Goal: Information Seeking & Learning: Learn about a topic

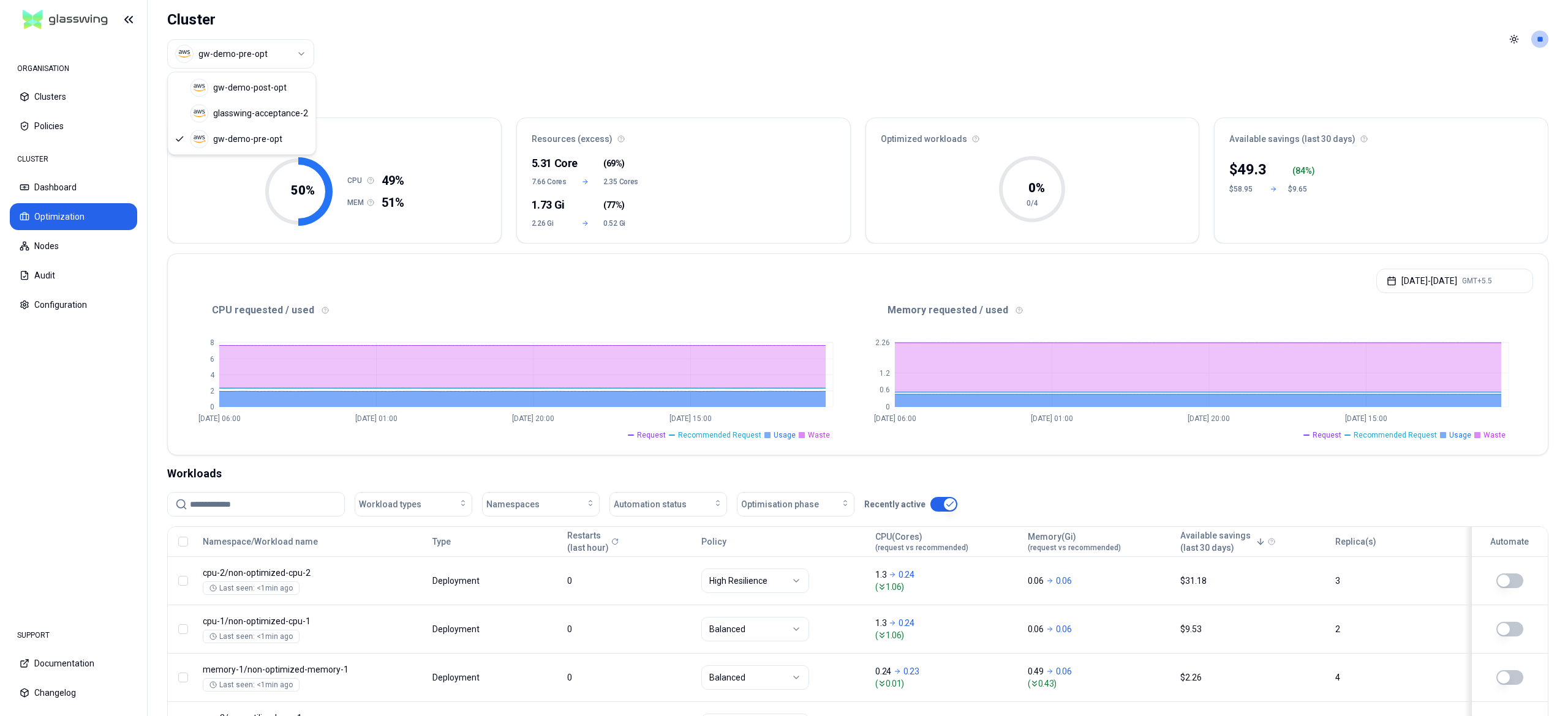
click at [240, 57] on html "ORGANISATION Clusters Policies CLUSTER Dashboard Optimization Nodes Audit Confi…" at bounding box center [784, 358] width 1568 height 716
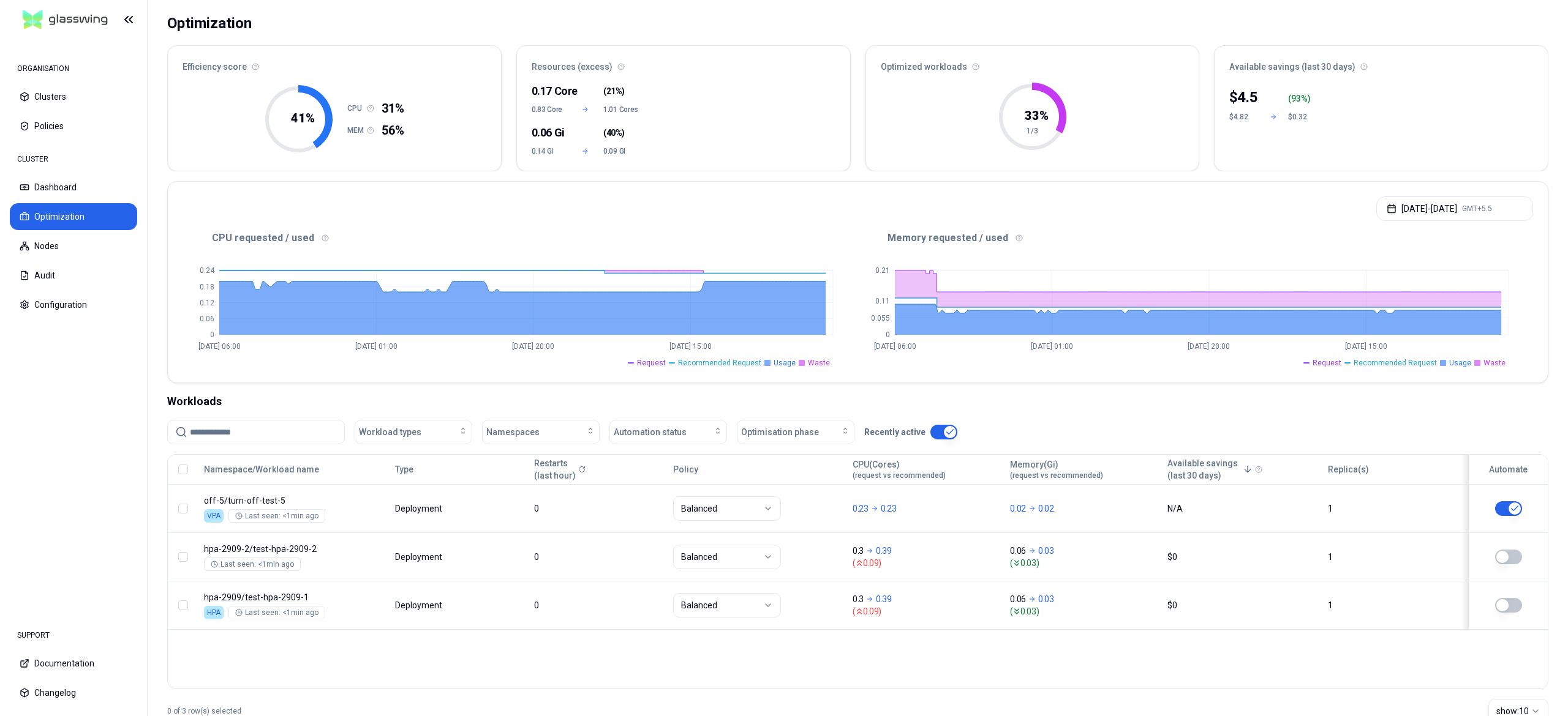
scroll to position [71, 0]
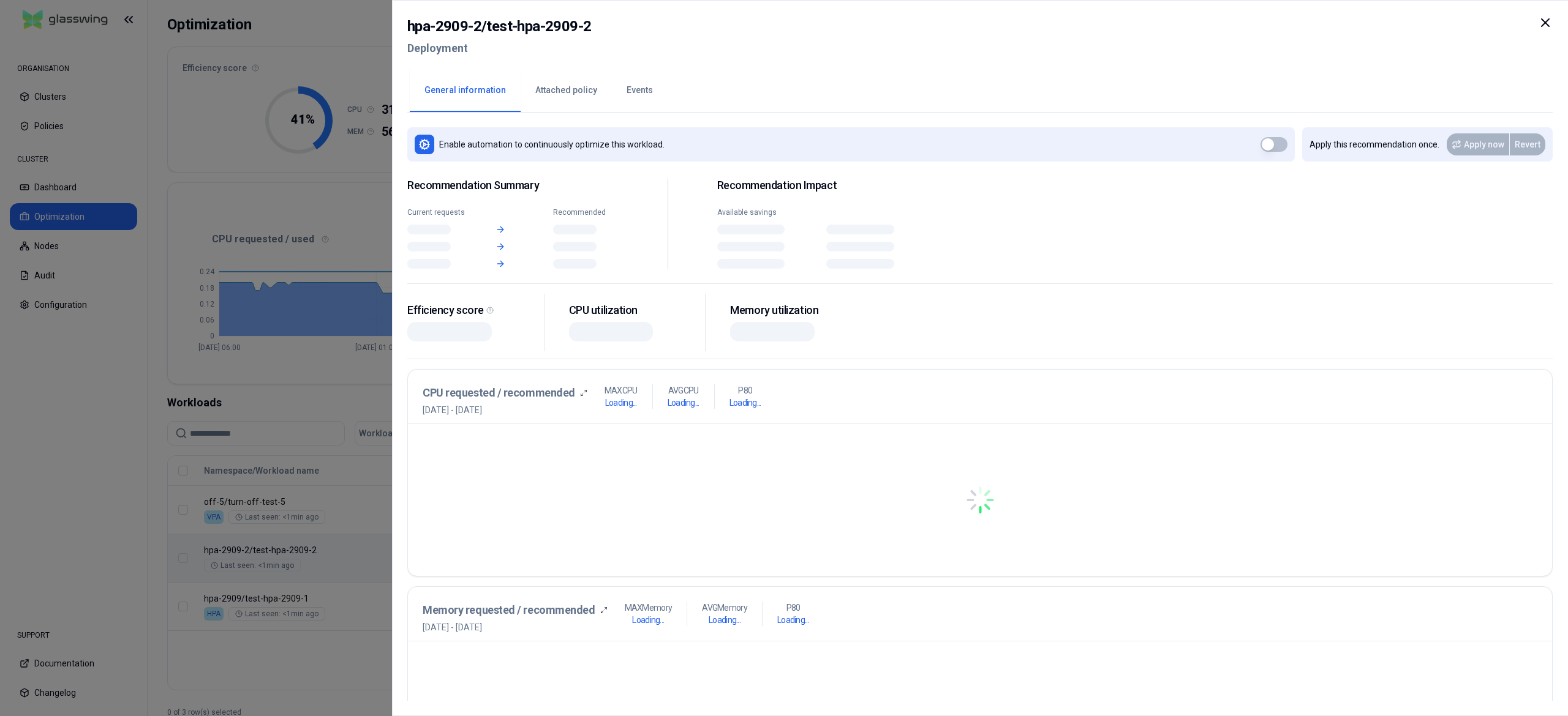
click at [392, 574] on body "ORGANISATION Clusters Policies CLUSTER Dashboard Optimization Nodes Audit Confi…" at bounding box center [784, 358] width 1568 height 716
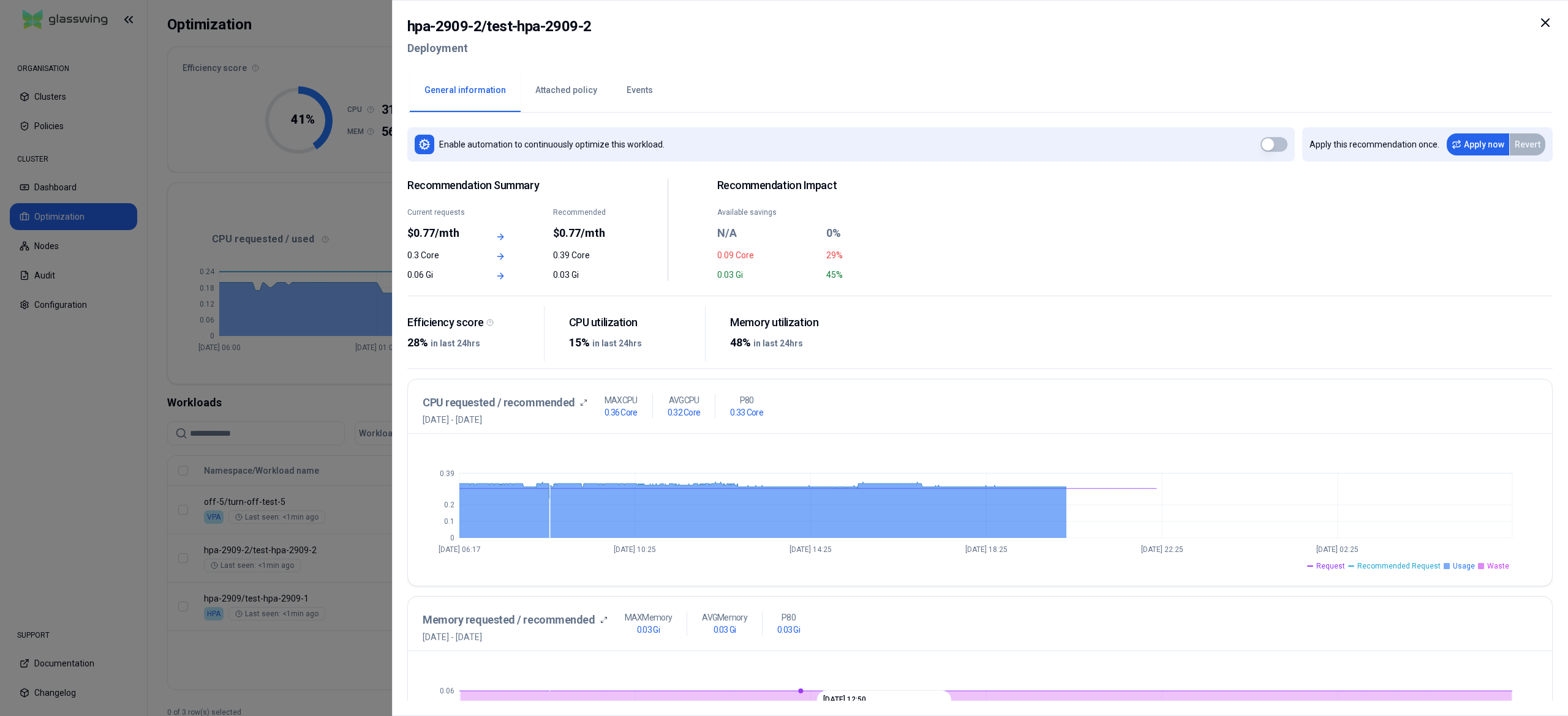
scroll to position [322, 0]
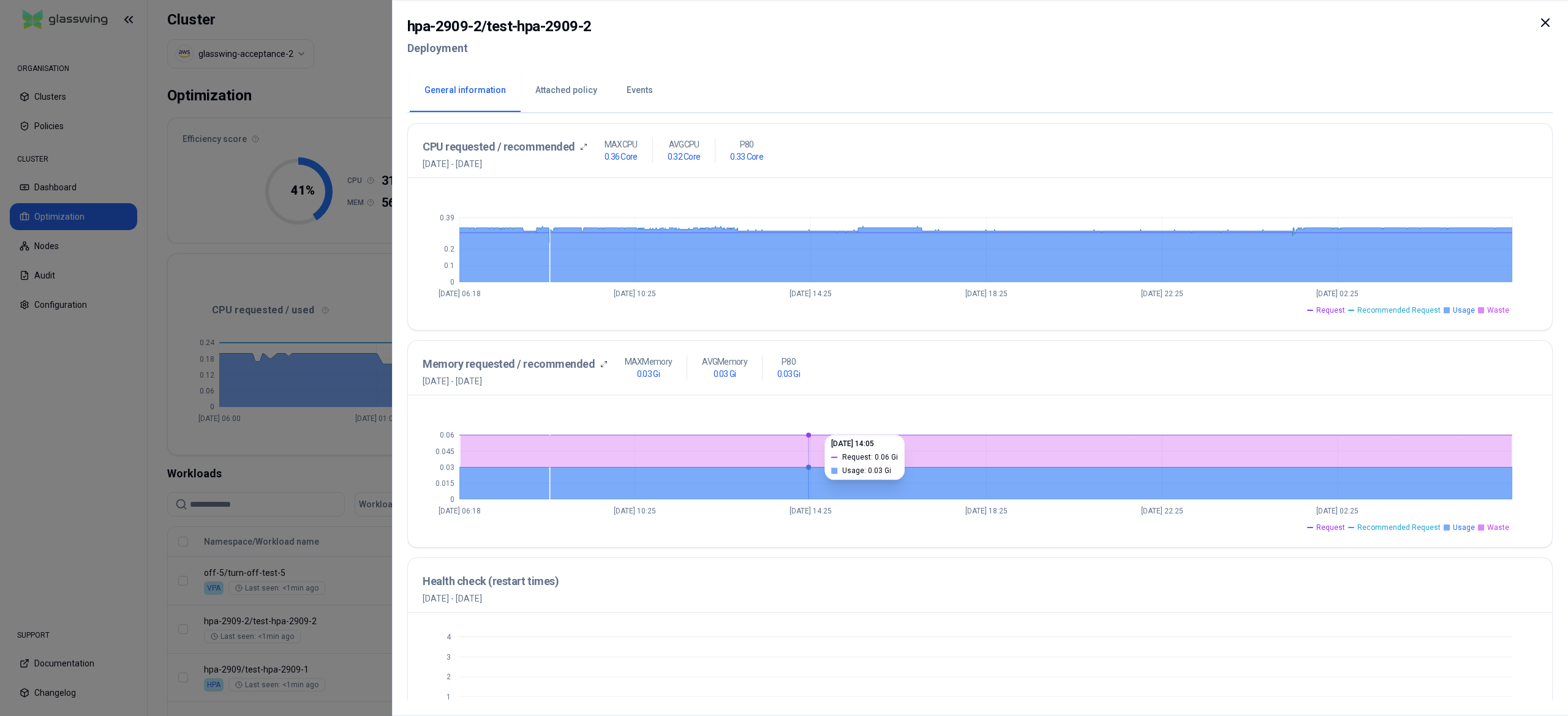
scroll to position [257, 0]
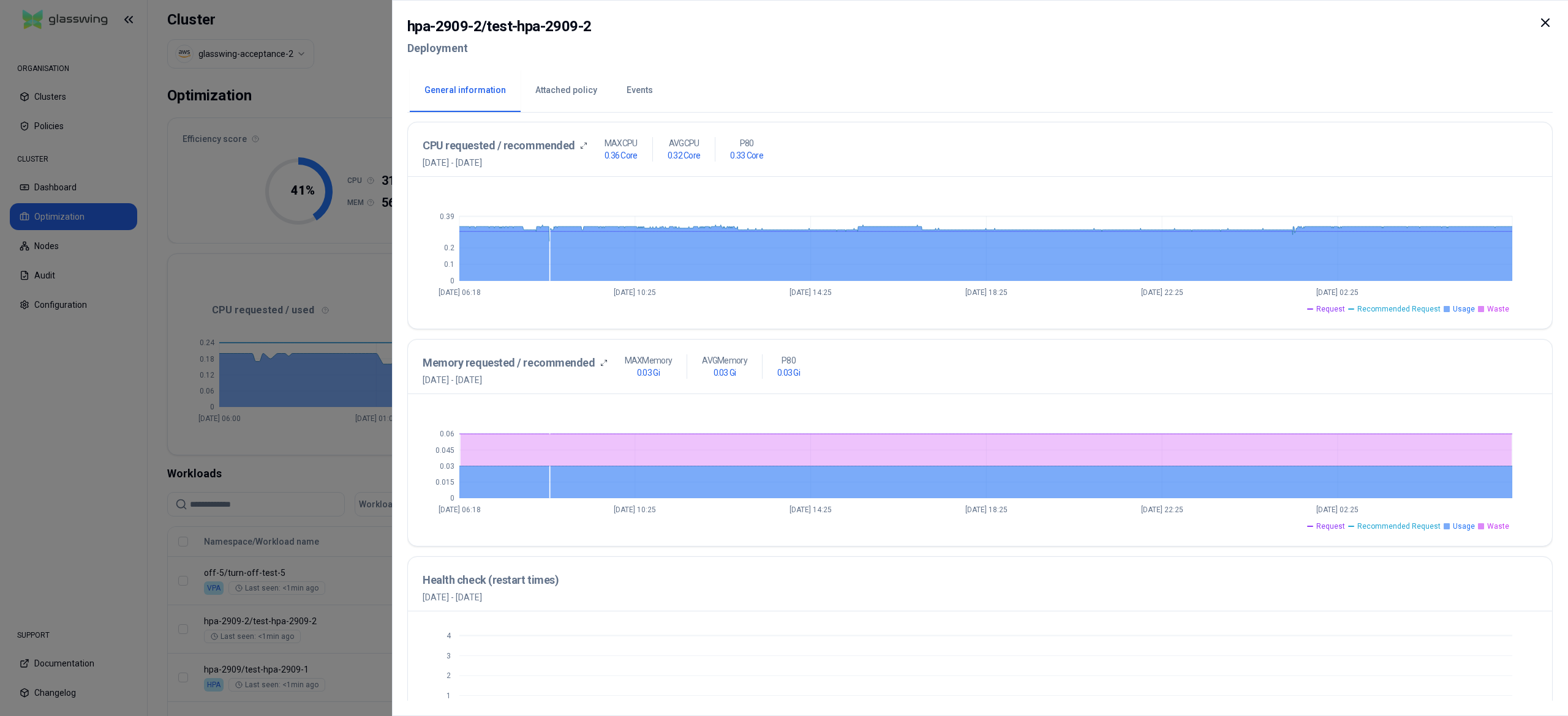
click at [322, 508] on div at bounding box center [784, 358] width 1568 height 716
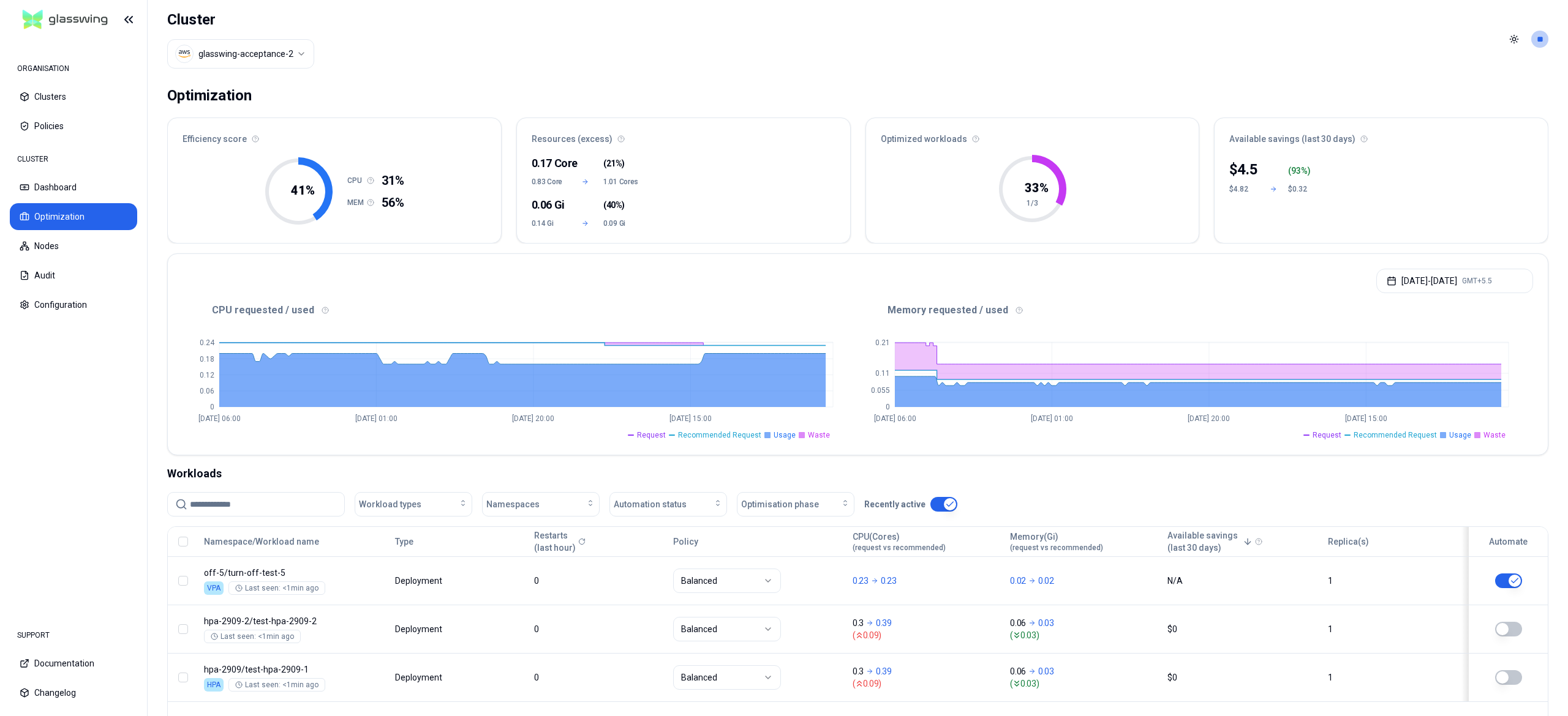
click at [277, 70] on div "Cluster glasswing-acceptance-2" at bounding box center [241, 39] width 147 height 78
click at [277, 66] on html "ORGANISATION Clusters Policies CLUSTER Dashboard Optimization Nodes Audit Confi…" at bounding box center [784, 358] width 1568 height 716
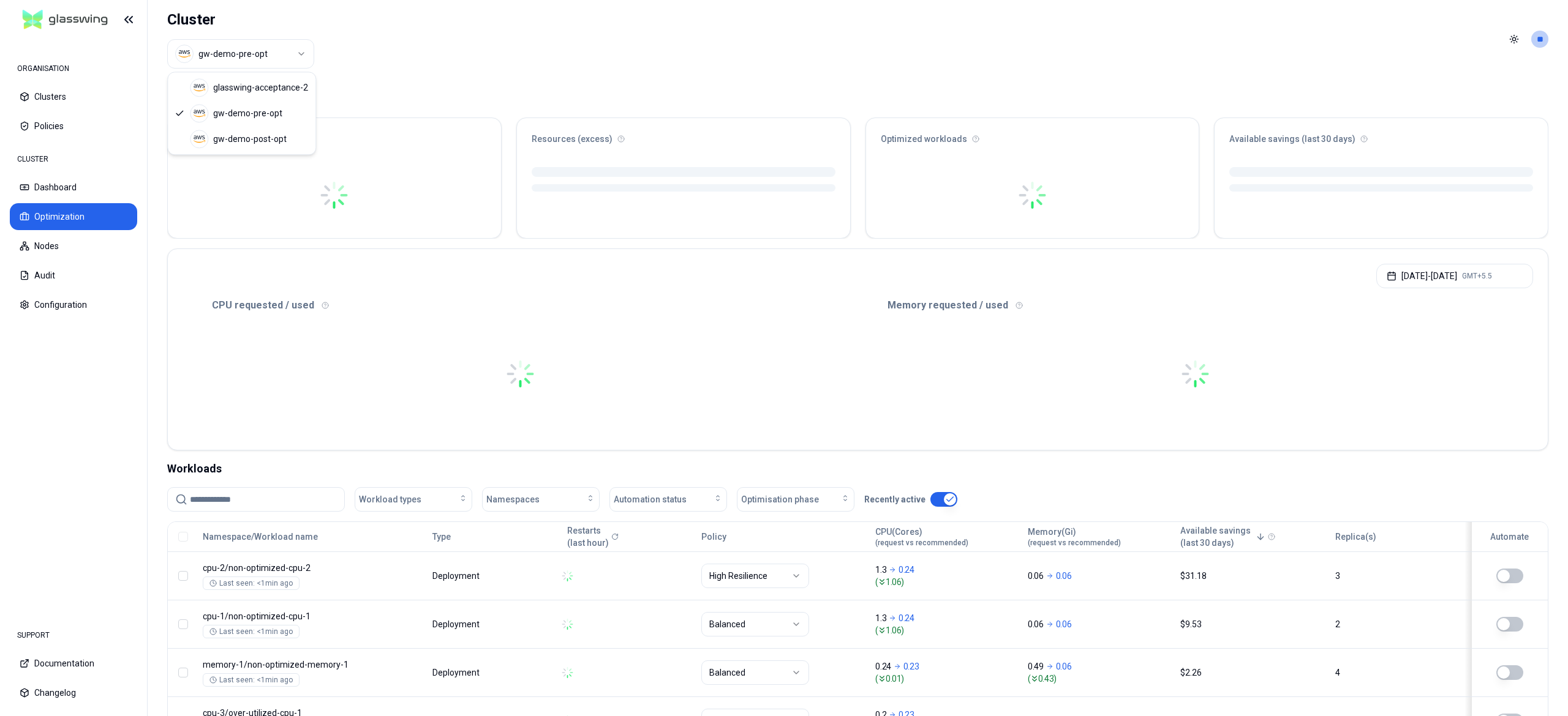
click at [275, 47] on html "ORGANISATION Clusters Policies CLUSTER Dashboard Optimization Nodes Audit Confi…" at bounding box center [784, 358] width 1568 height 716
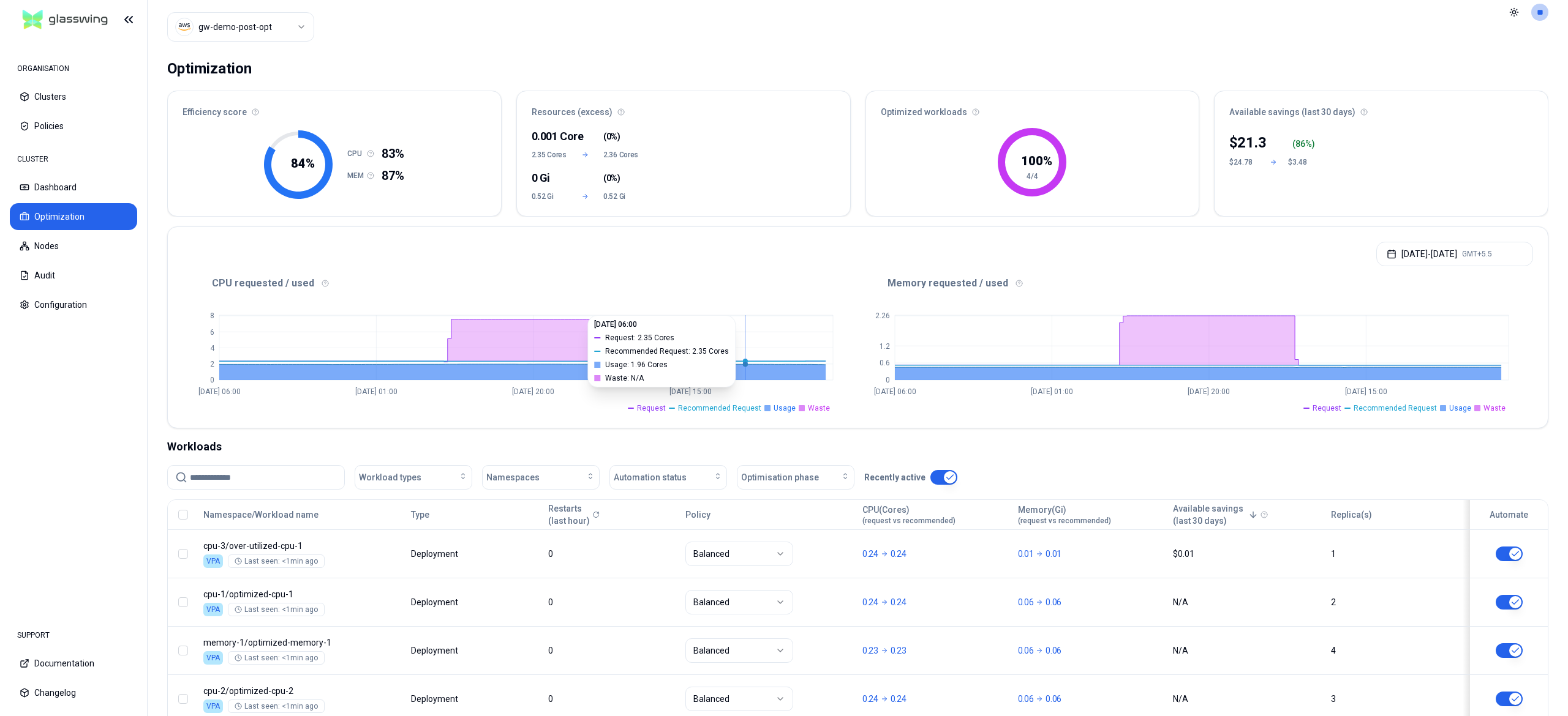
scroll to position [25, 0]
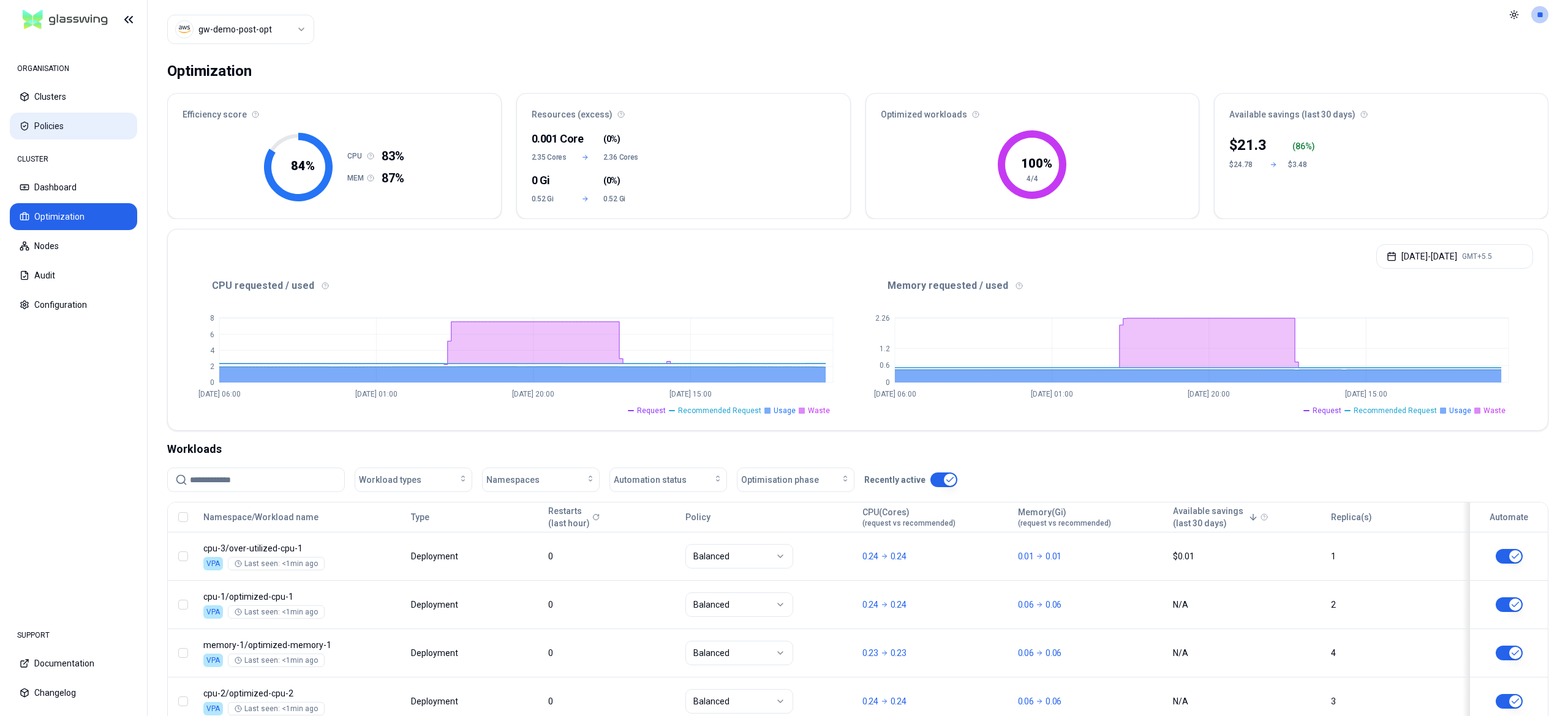
click at [47, 126] on button "Policies" at bounding box center [74, 126] width 127 height 27
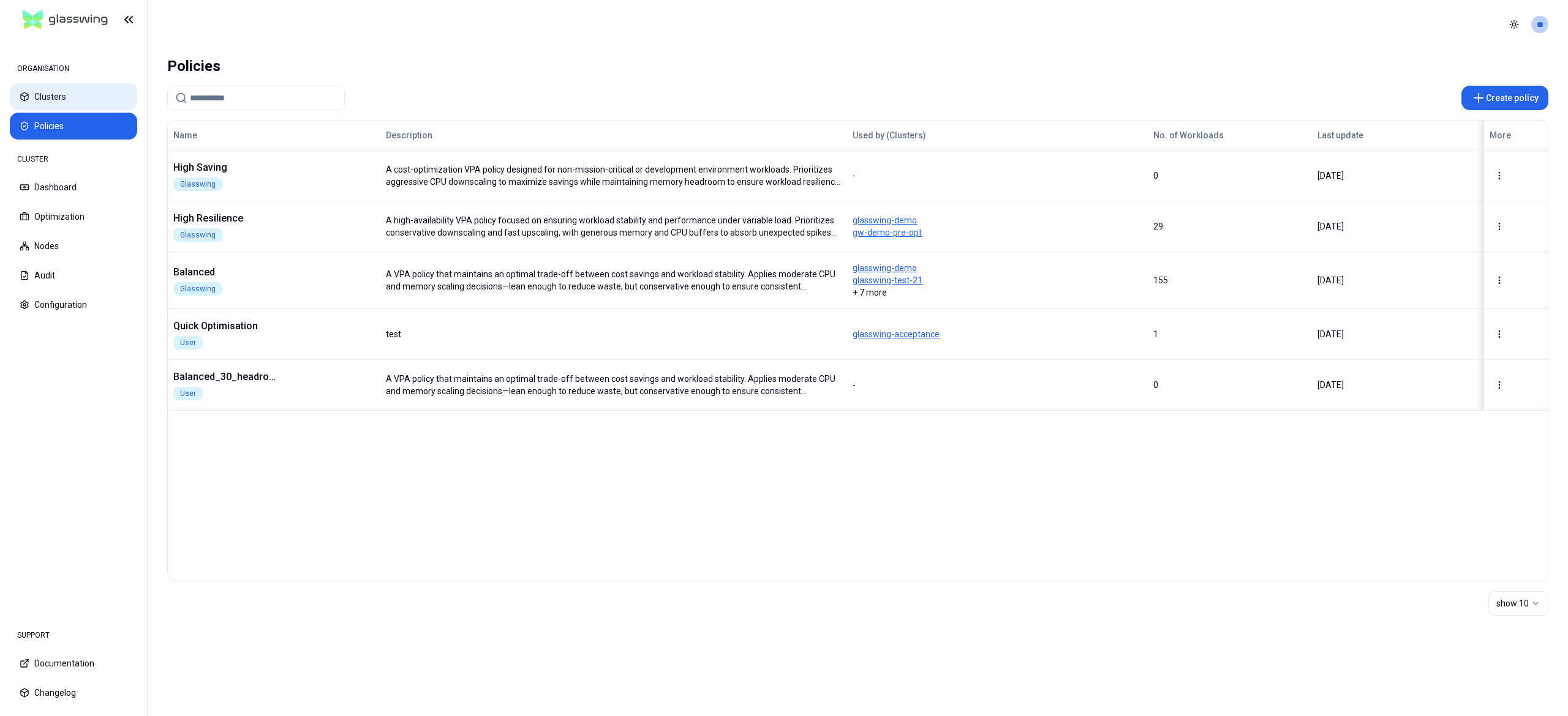
click at [57, 108] on button "Clusters" at bounding box center [74, 96] width 127 height 27
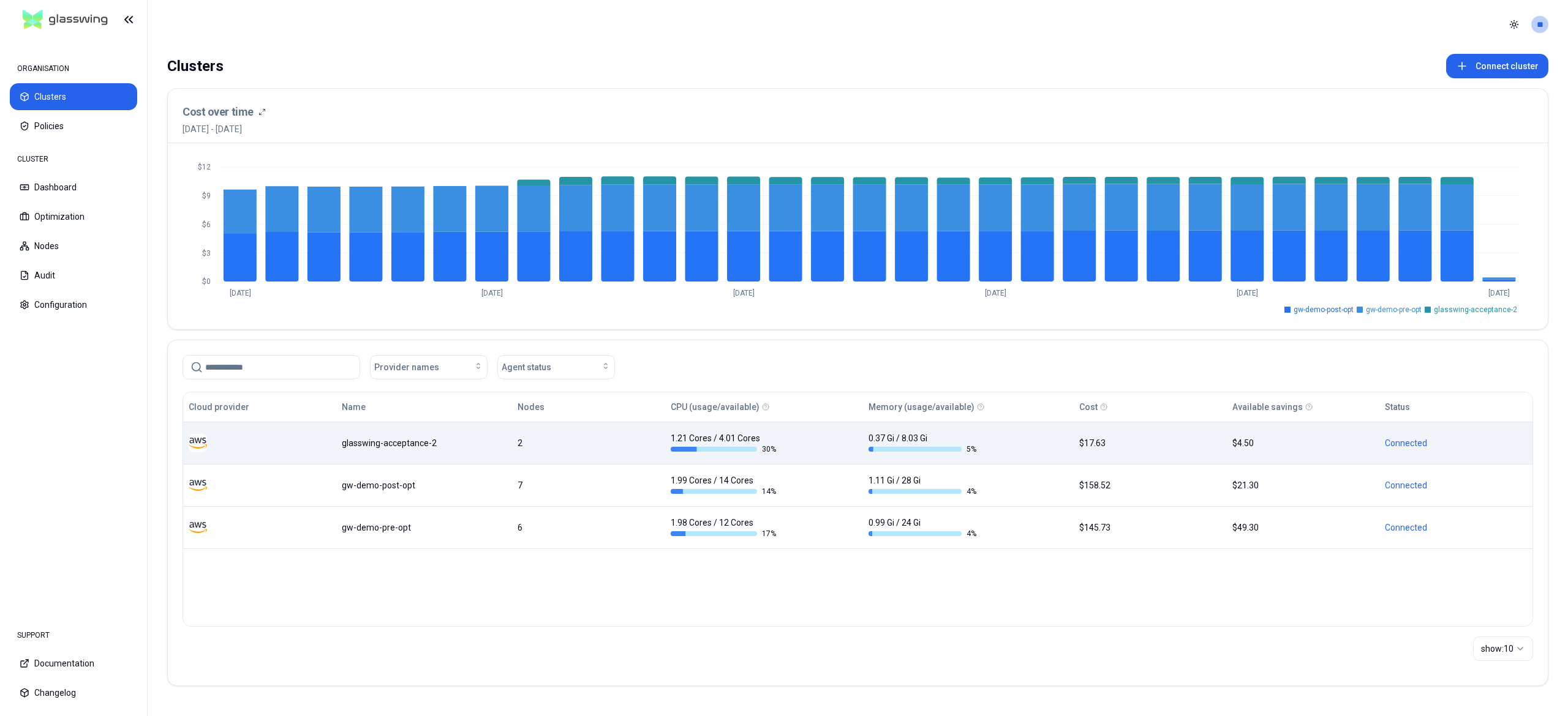
click at [466, 450] on td "glasswing-acceptance-2" at bounding box center [424, 443] width 176 height 42
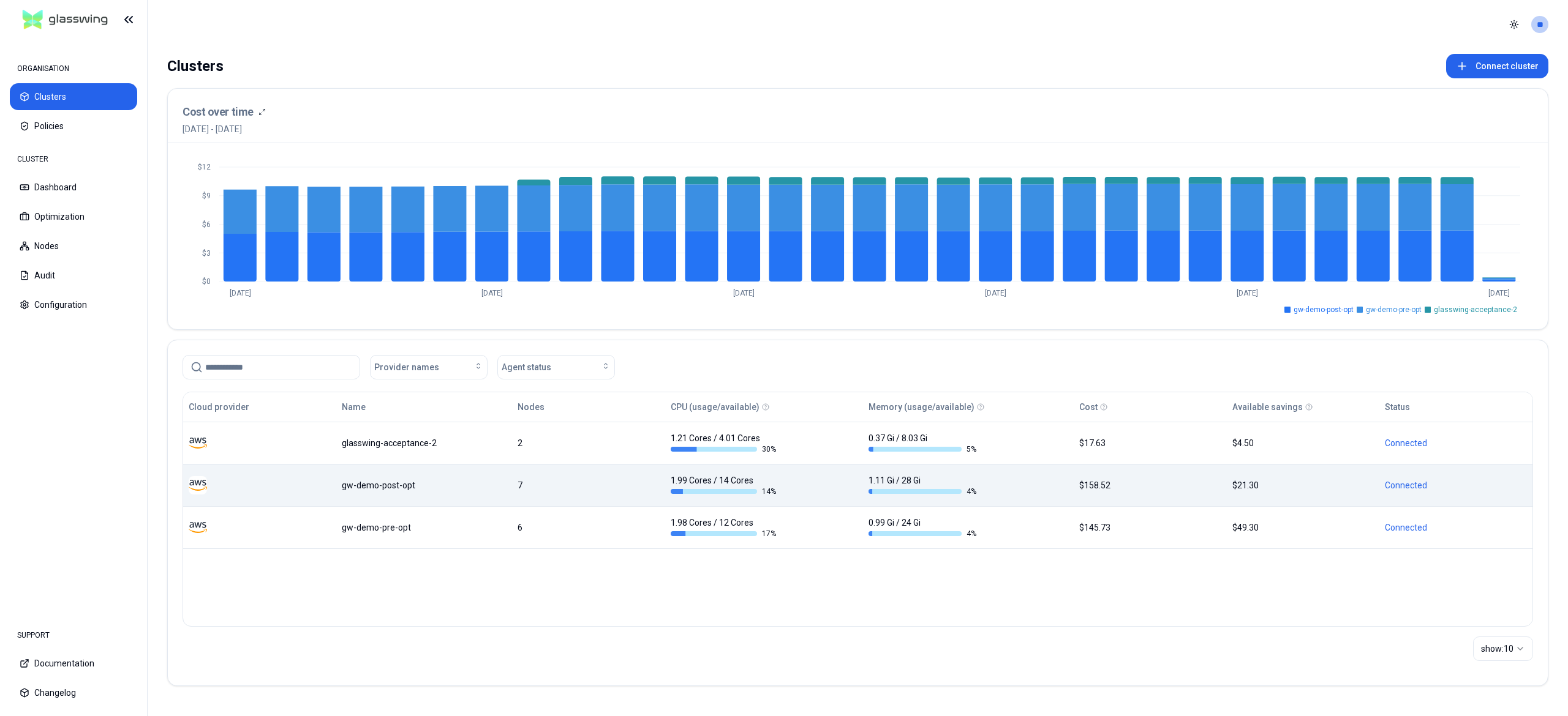
click at [408, 479] on td "gw-demo-post-opt" at bounding box center [424, 485] width 176 height 42
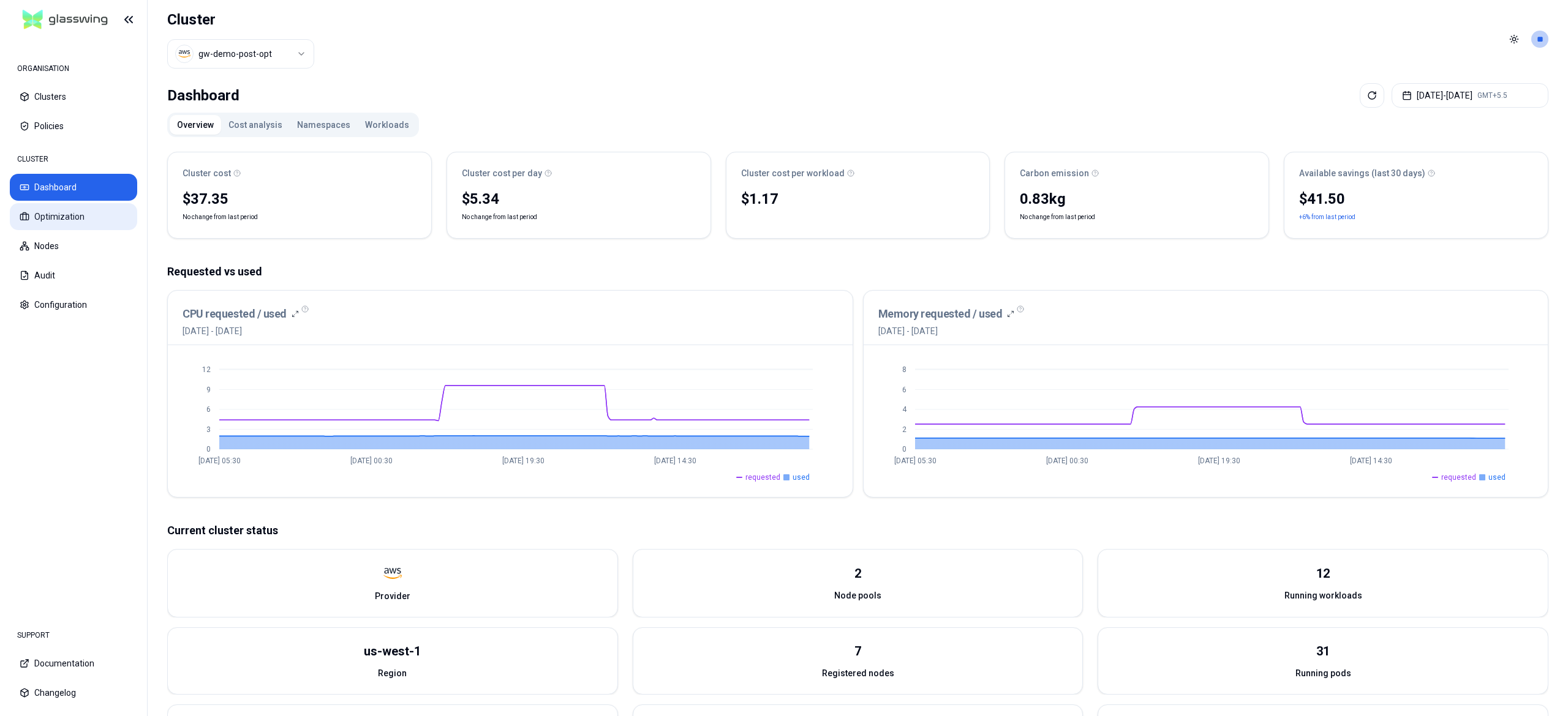
click at [72, 224] on button "Optimization" at bounding box center [74, 216] width 127 height 27
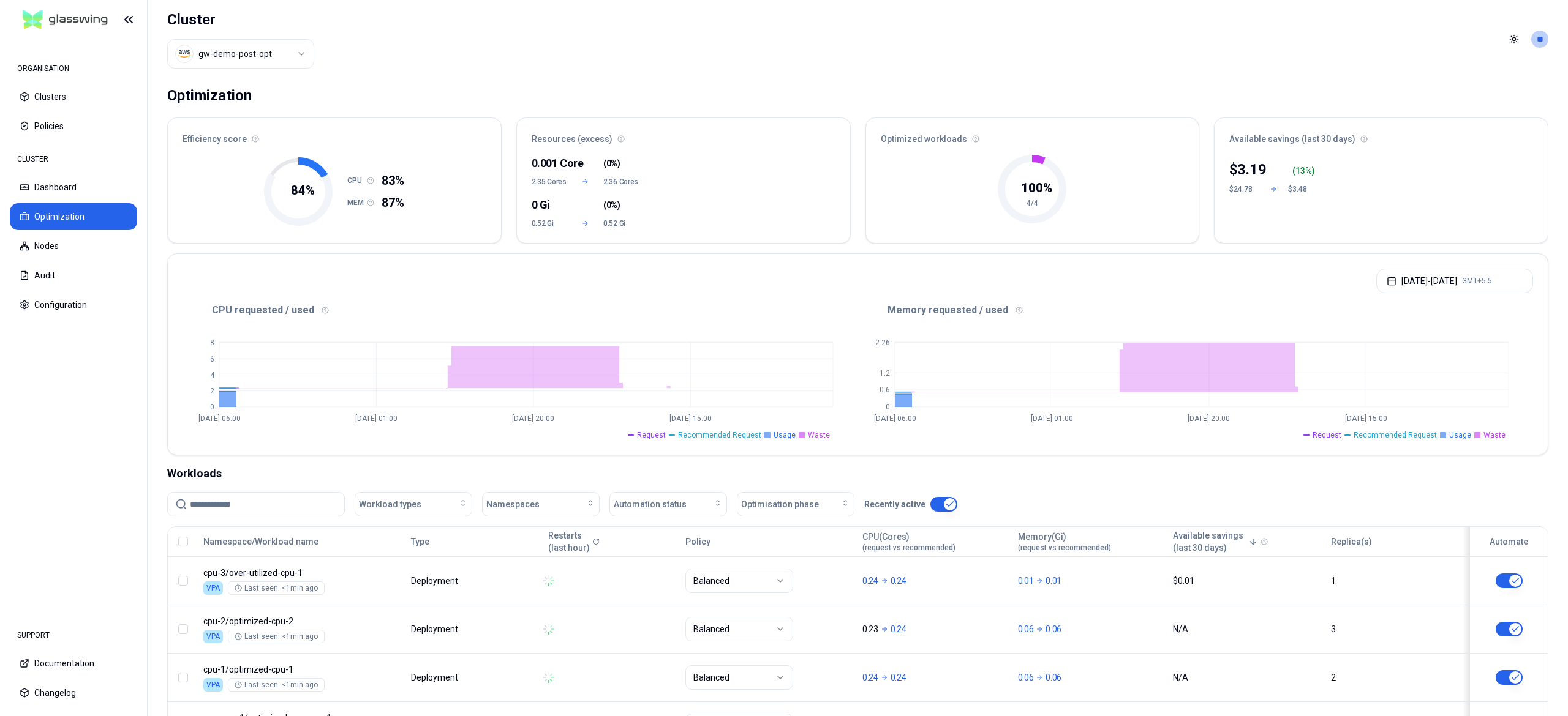
scroll to position [110, 0]
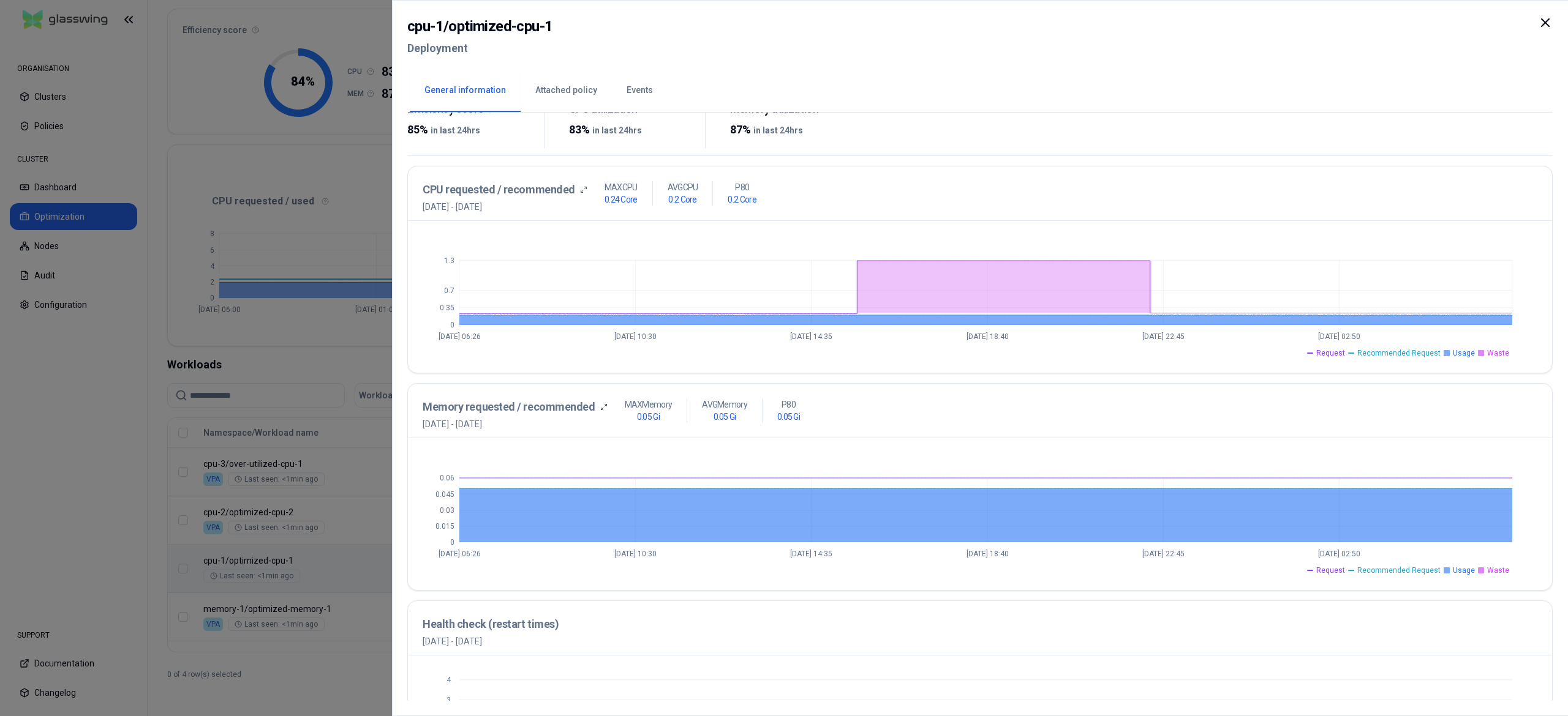
scroll to position [214, 0]
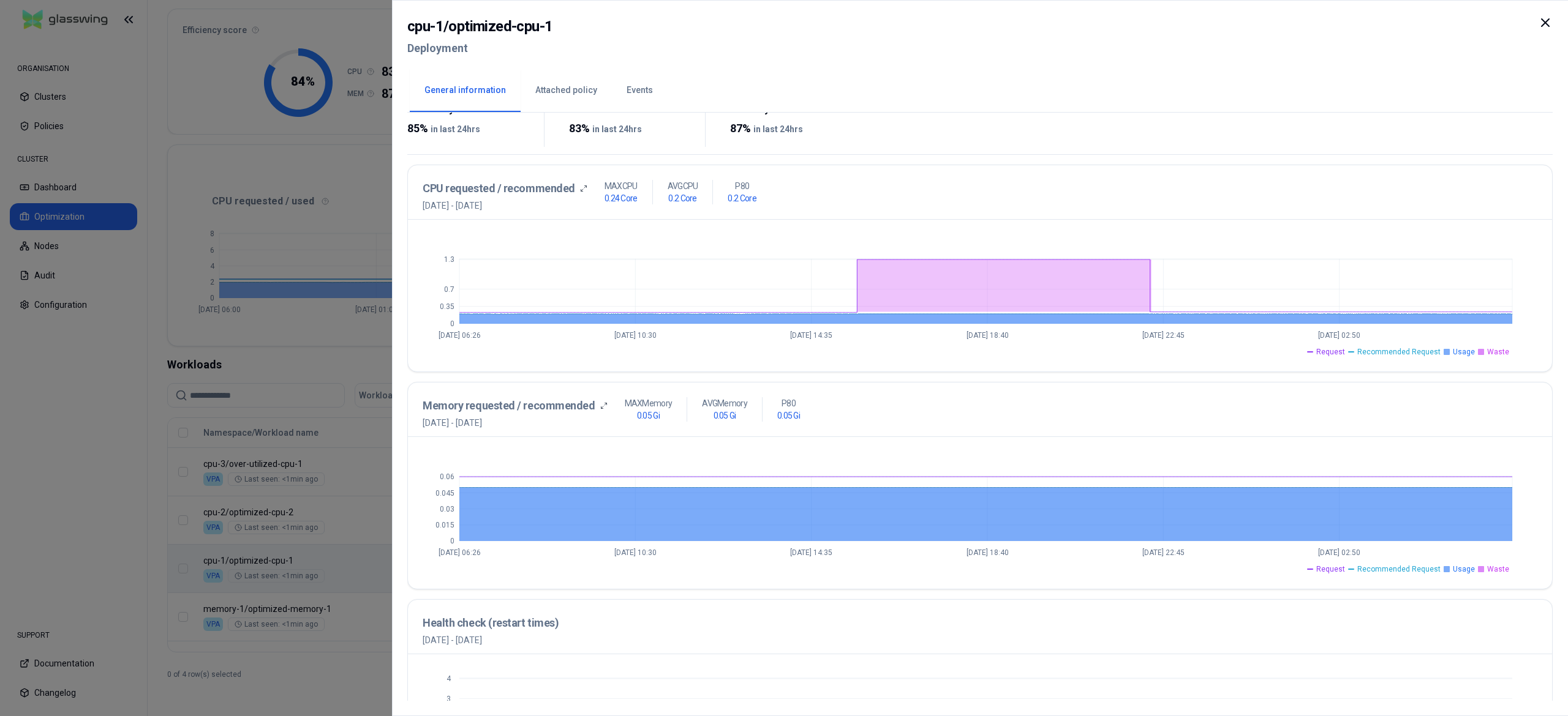
click at [84, 496] on div at bounding box center [784, 358] width 1568 height 716
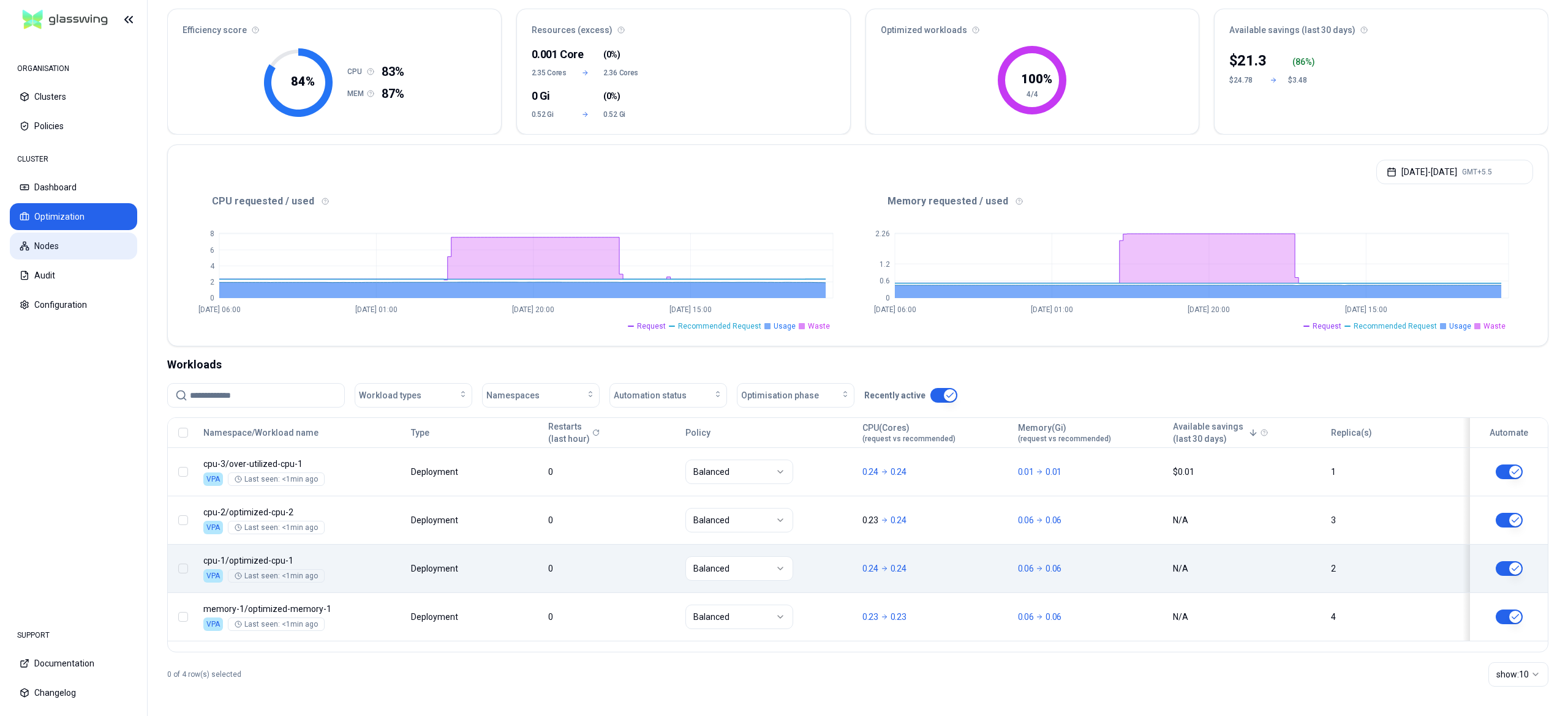
click at [57, 249] on button "Nodes" at bounding box center [74, 246] width 127 height 27
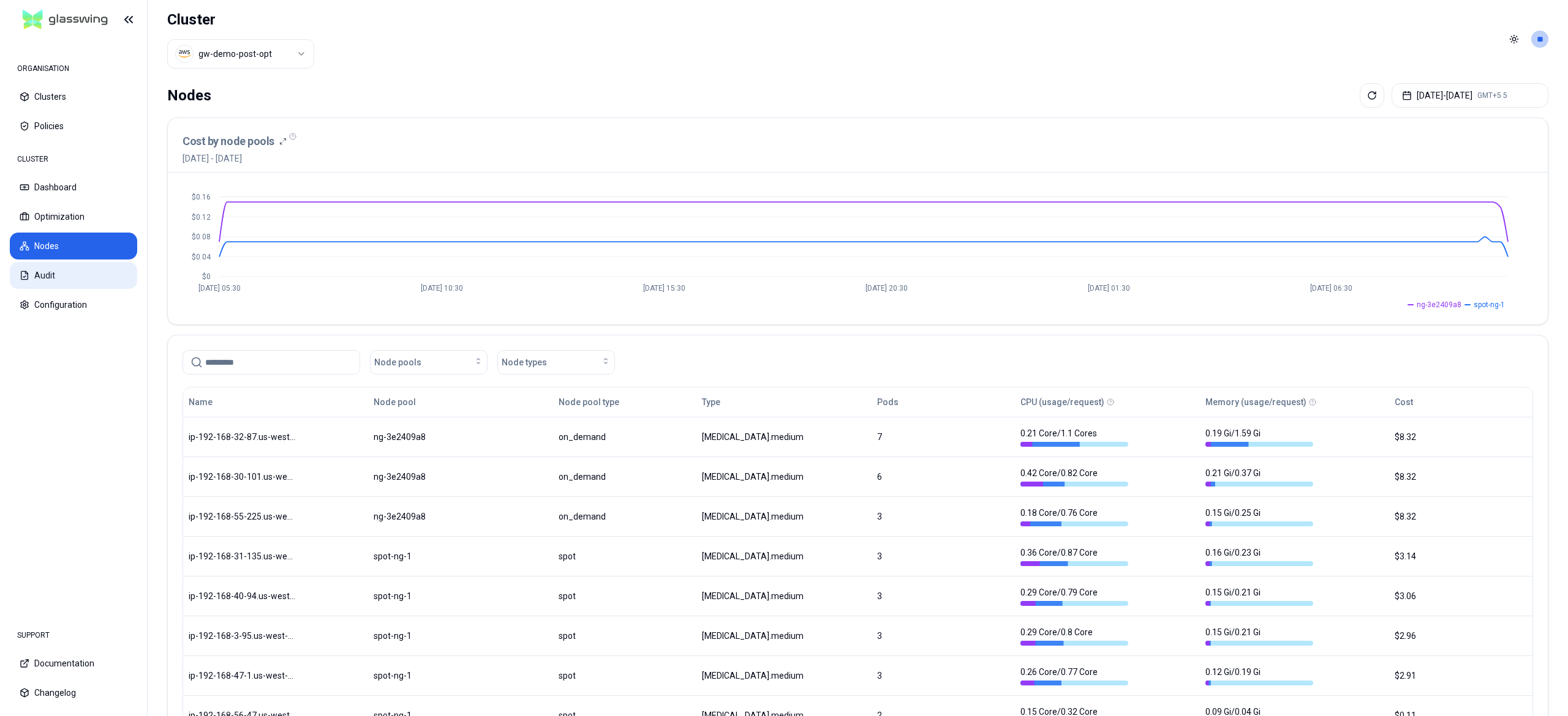
click at [87, 276] on button "Audit" at bounding box center [74, 275] width 127 height 27
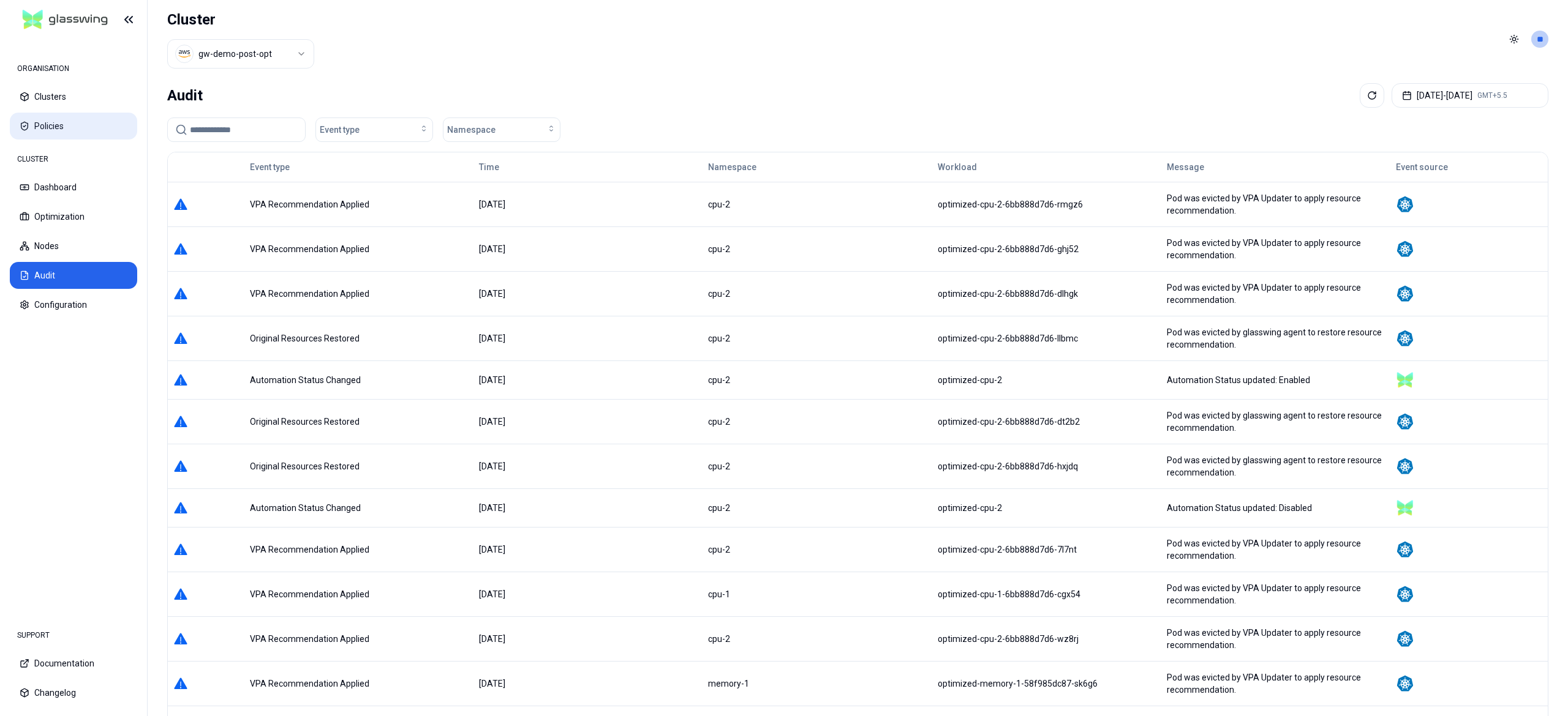
click at [47, 129] on button "Policies" at bounding box center [74, 126] width 127 height 27
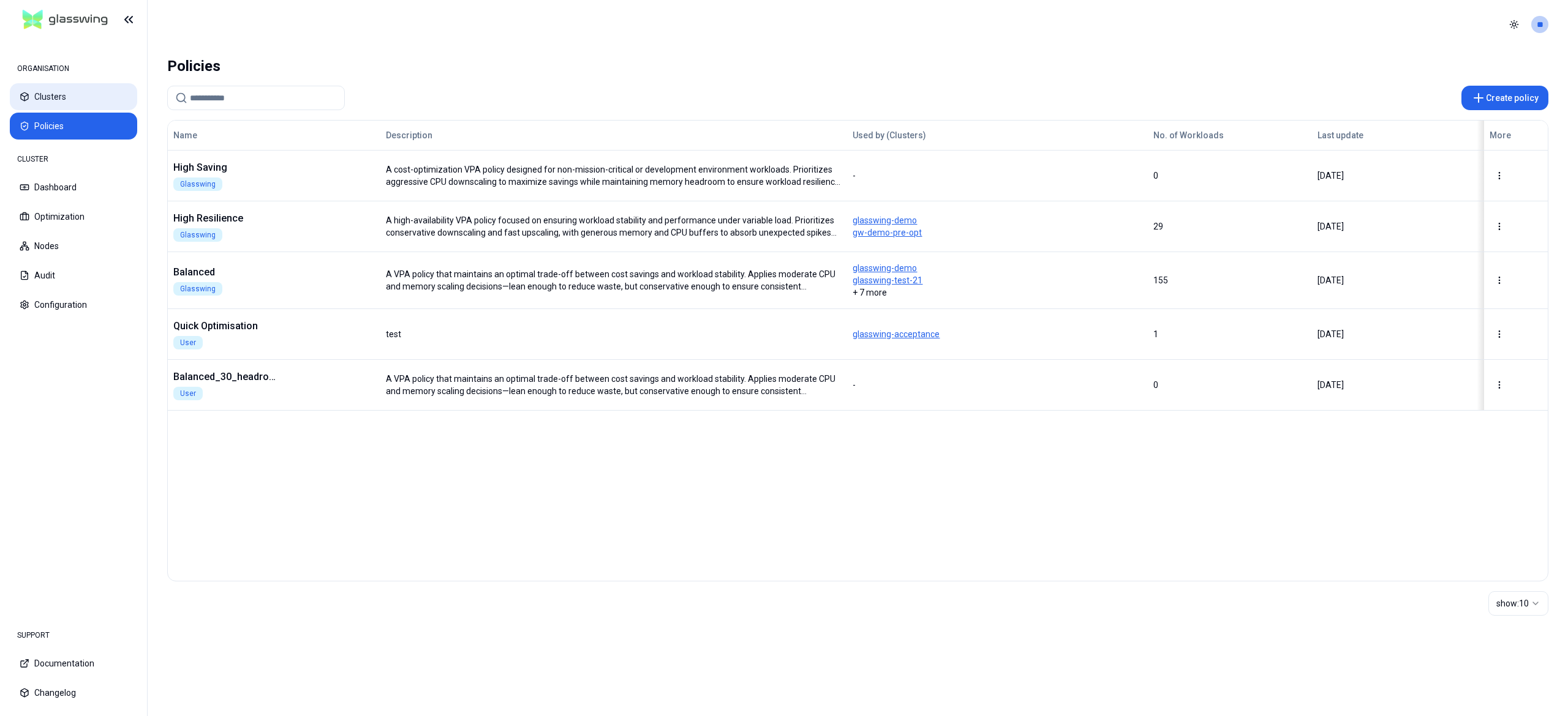
click at [20, 97] on icon at bounding box center [25, 96] width 10 height 10
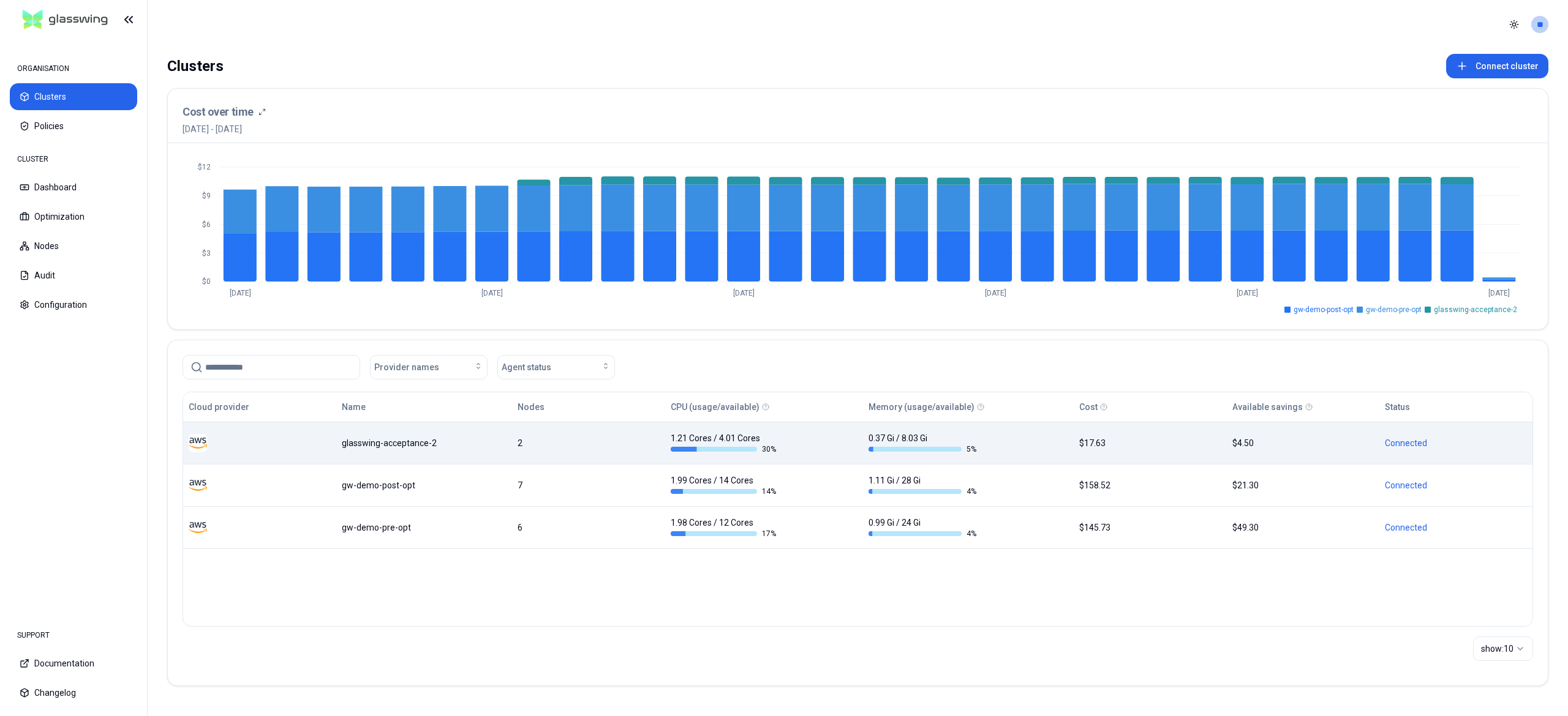
click at [490, 442] on div "glasswing-acceptance-2" at bounding box center [424, 443] width 165 height 12
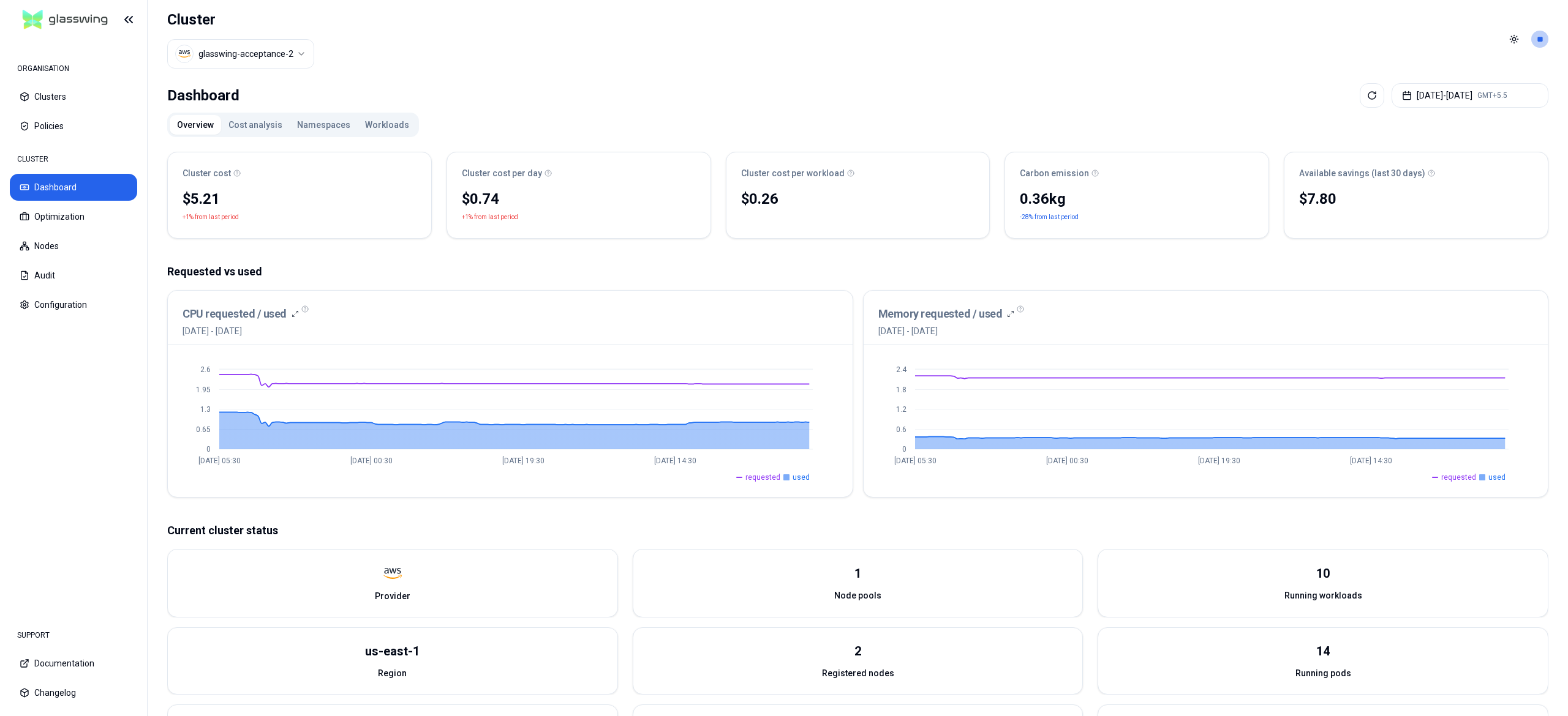
scroll to position [188, 0]
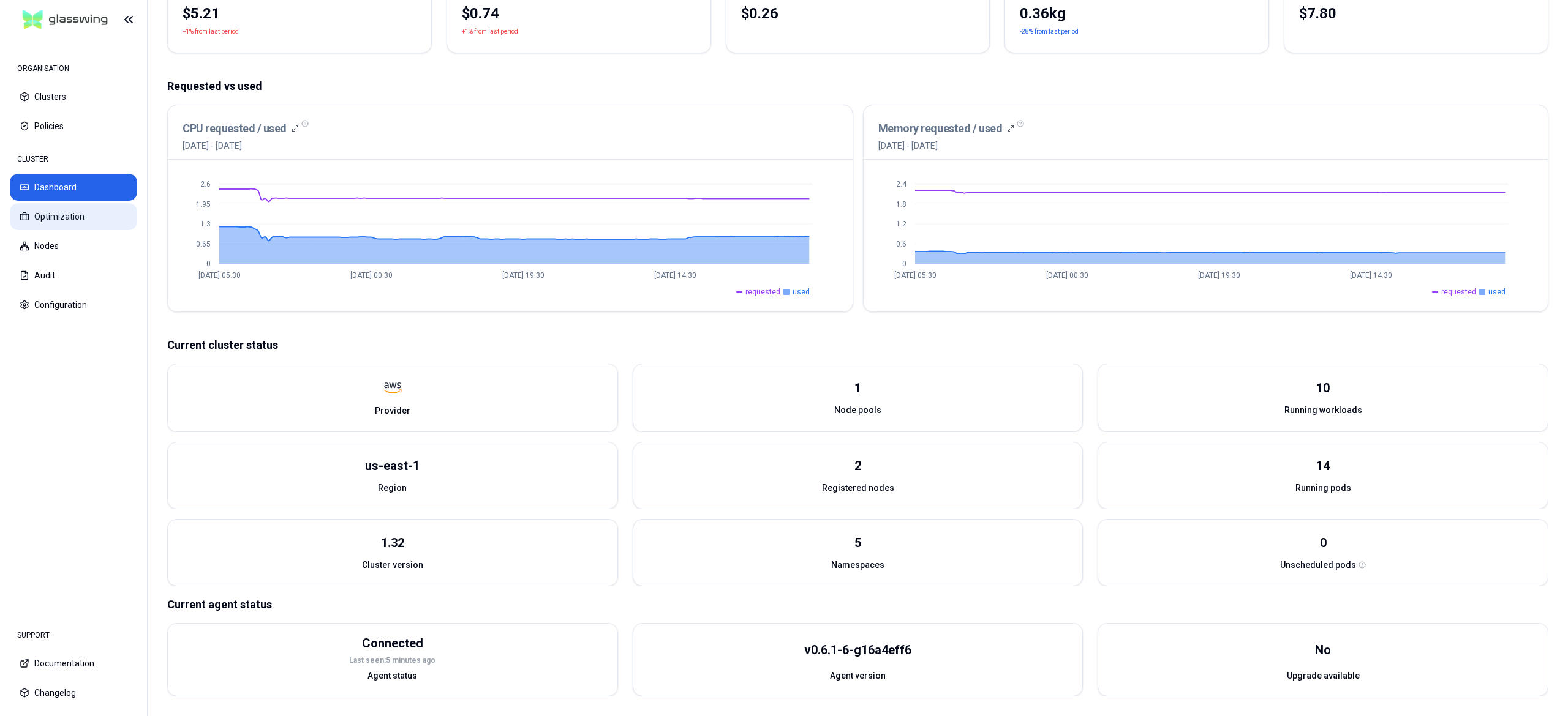
click at [38, 214] on button "Optimization" at bounding box center [74, 216] width 127 height 27
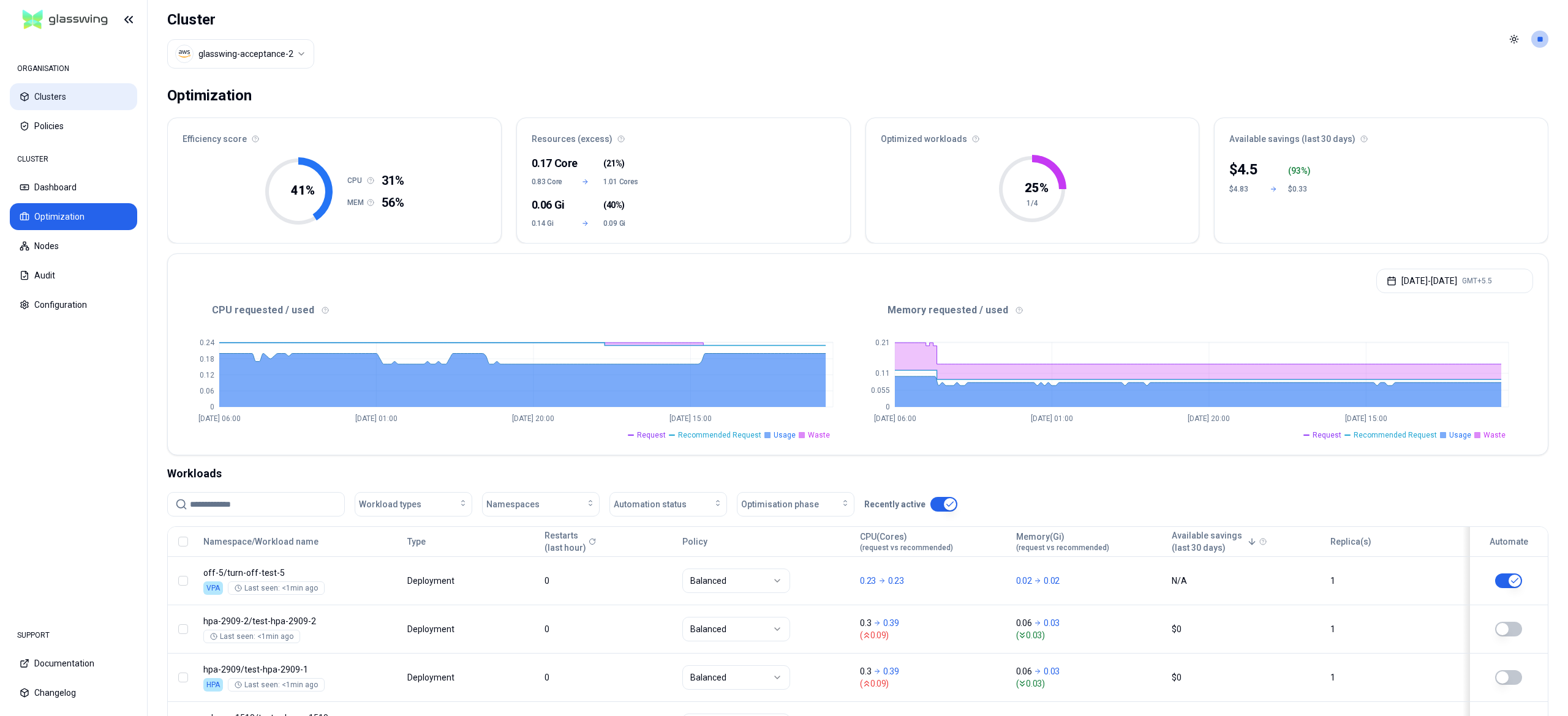
click at [92, 98] on button "Clusters" at bounding box center [74, 96] width 127 height 27
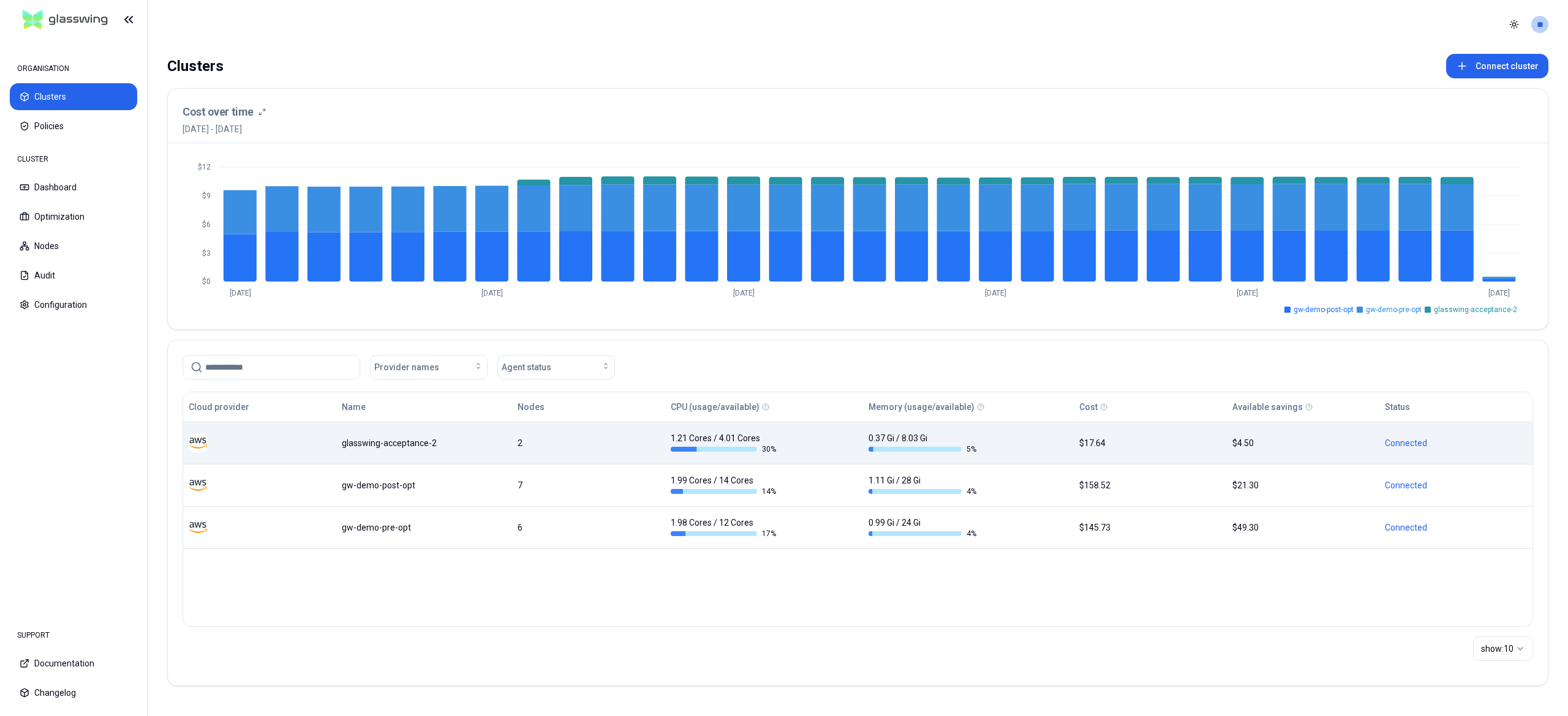
click at [720, 429] on td "1.21 Cores / 4.01 Cores 30 %" at bounding box center [764, 443] width 198 height 42
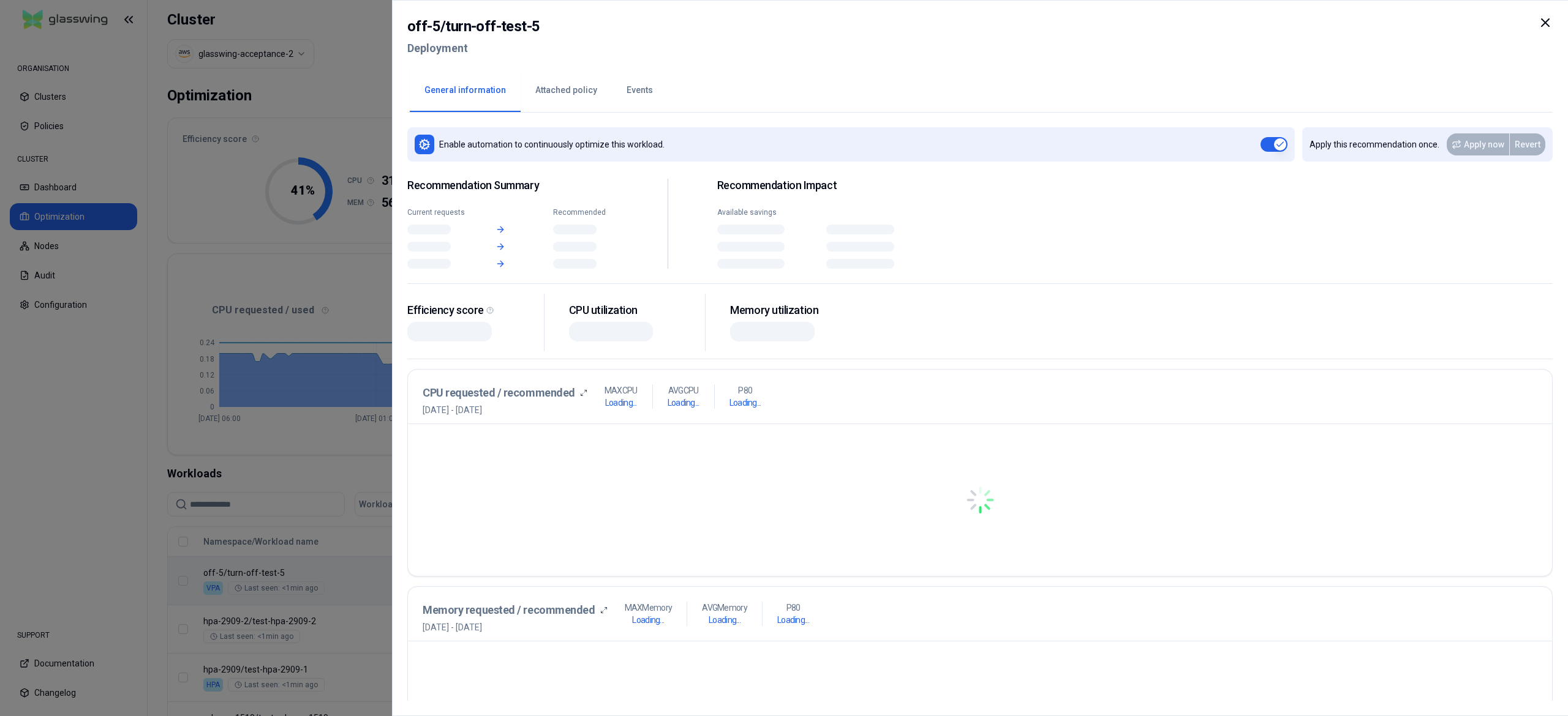
click at [499, 581] on body "ORGANISATION Clusters Policies CLUSTER Dashboard Optimization Nodes Audit Confi…" at bounding box center [784, 358] width 1568 height 716
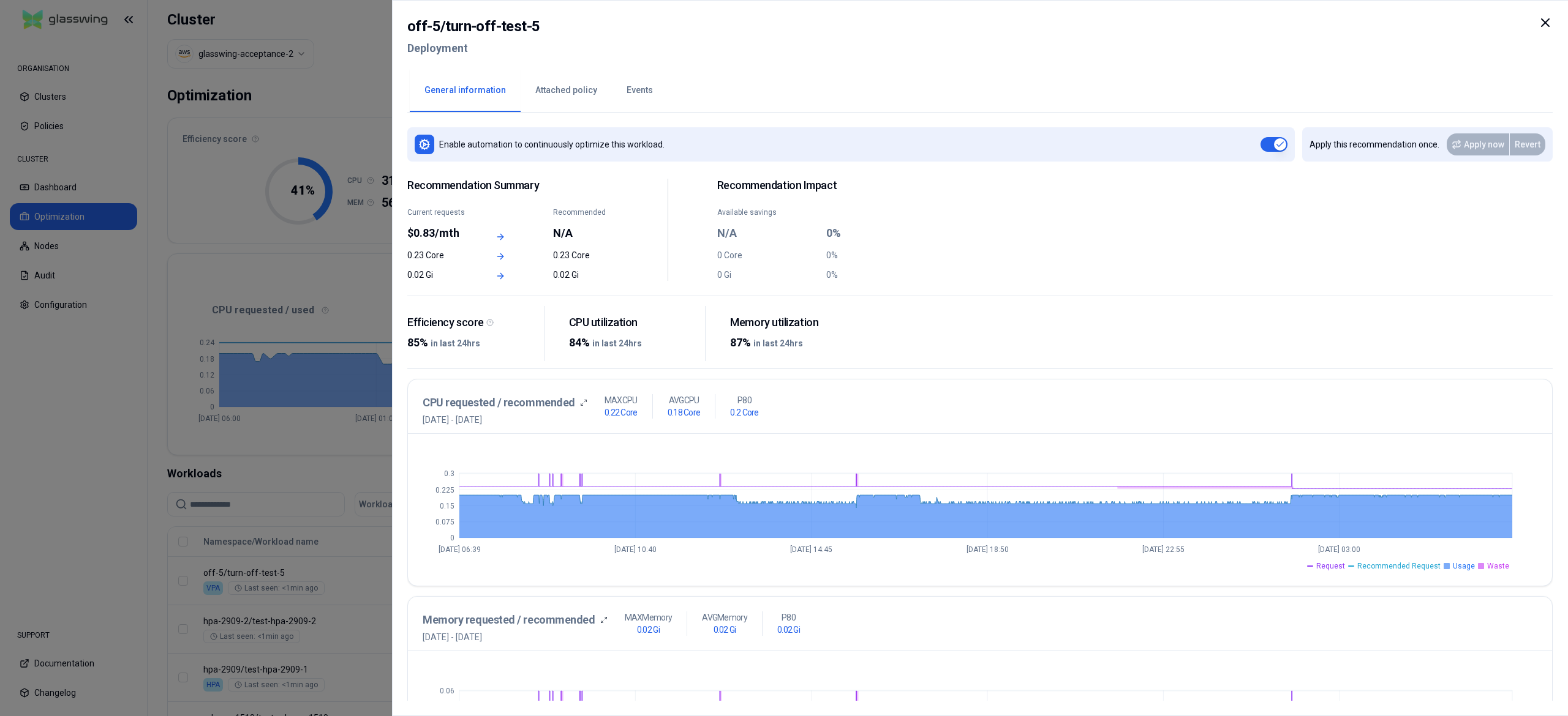
click at [377, 435] on div at bounding box center [784, 358] width 1568 height 716
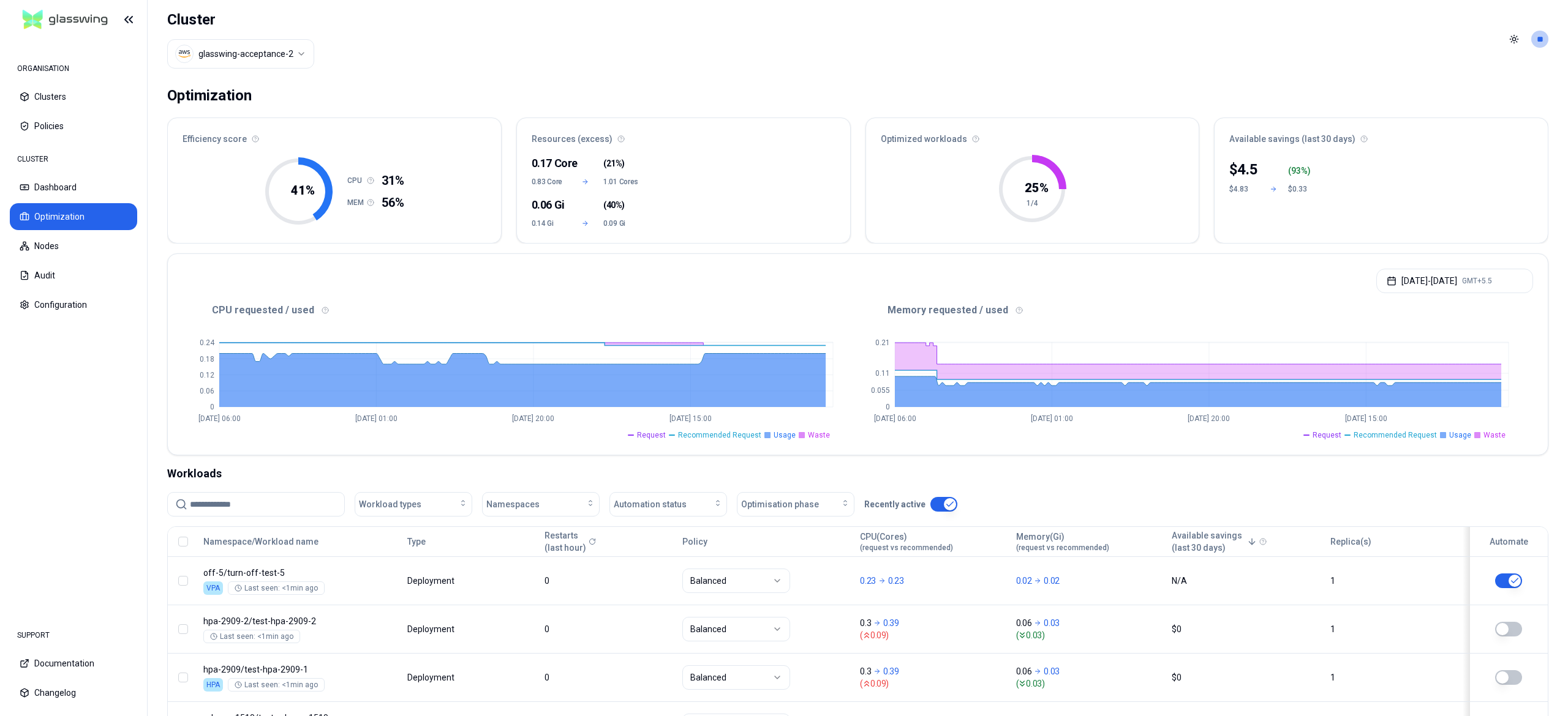
click at [258, 60] on html "ORGANISATION Clusters Policies CLUSTER Dashboard Optimization Nodes Audit Confi…" at bounding box center [784, 358] width 1568 height 716
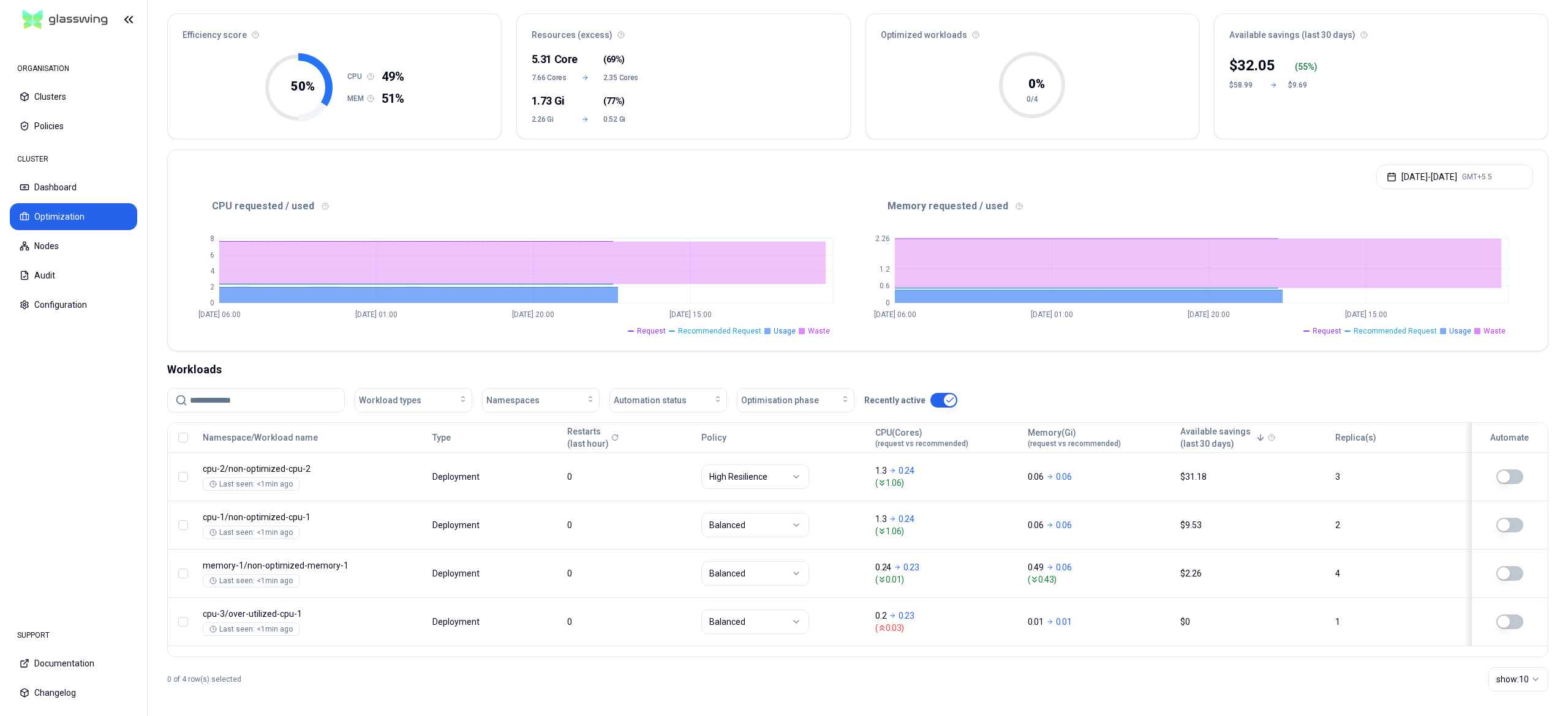
scroll to position [106, 0]
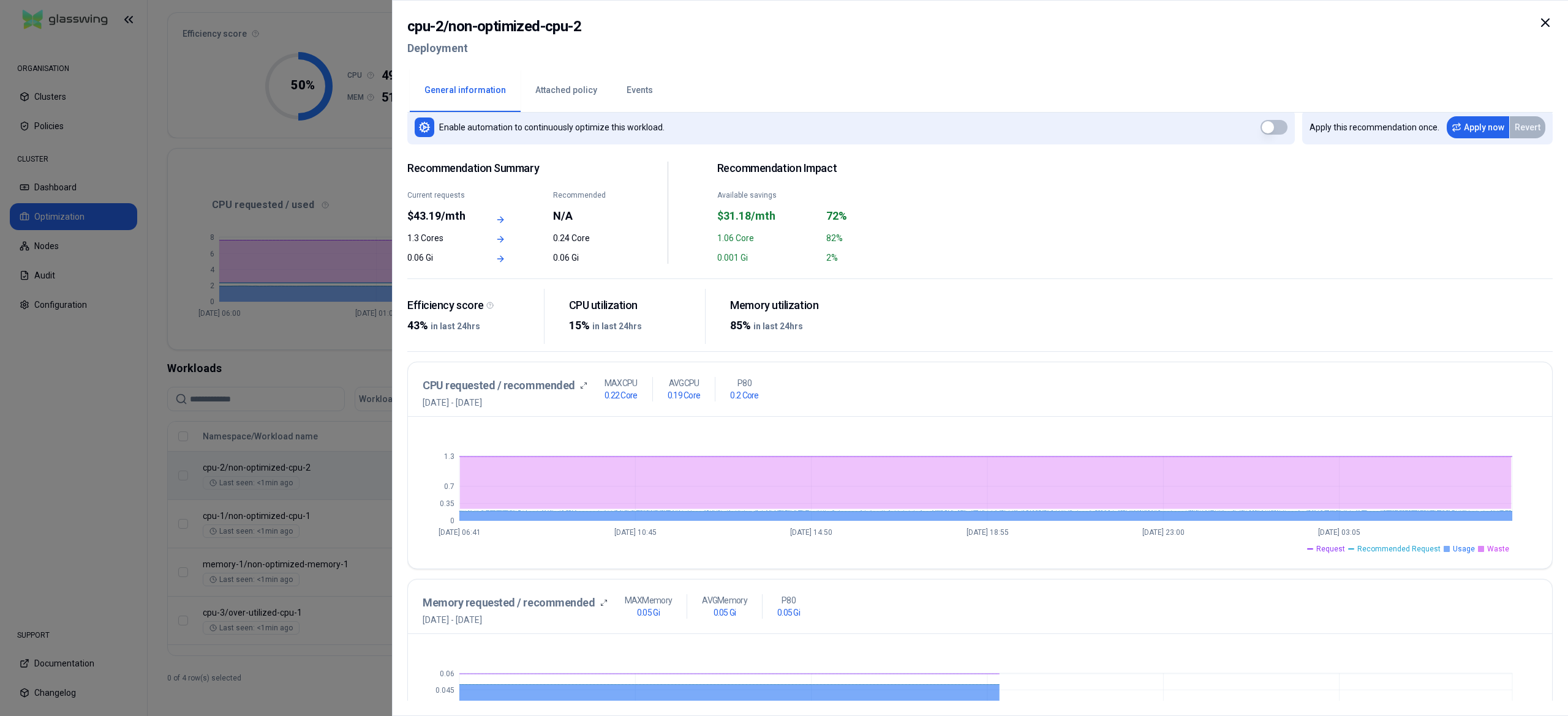
scroll to position [322, 0]
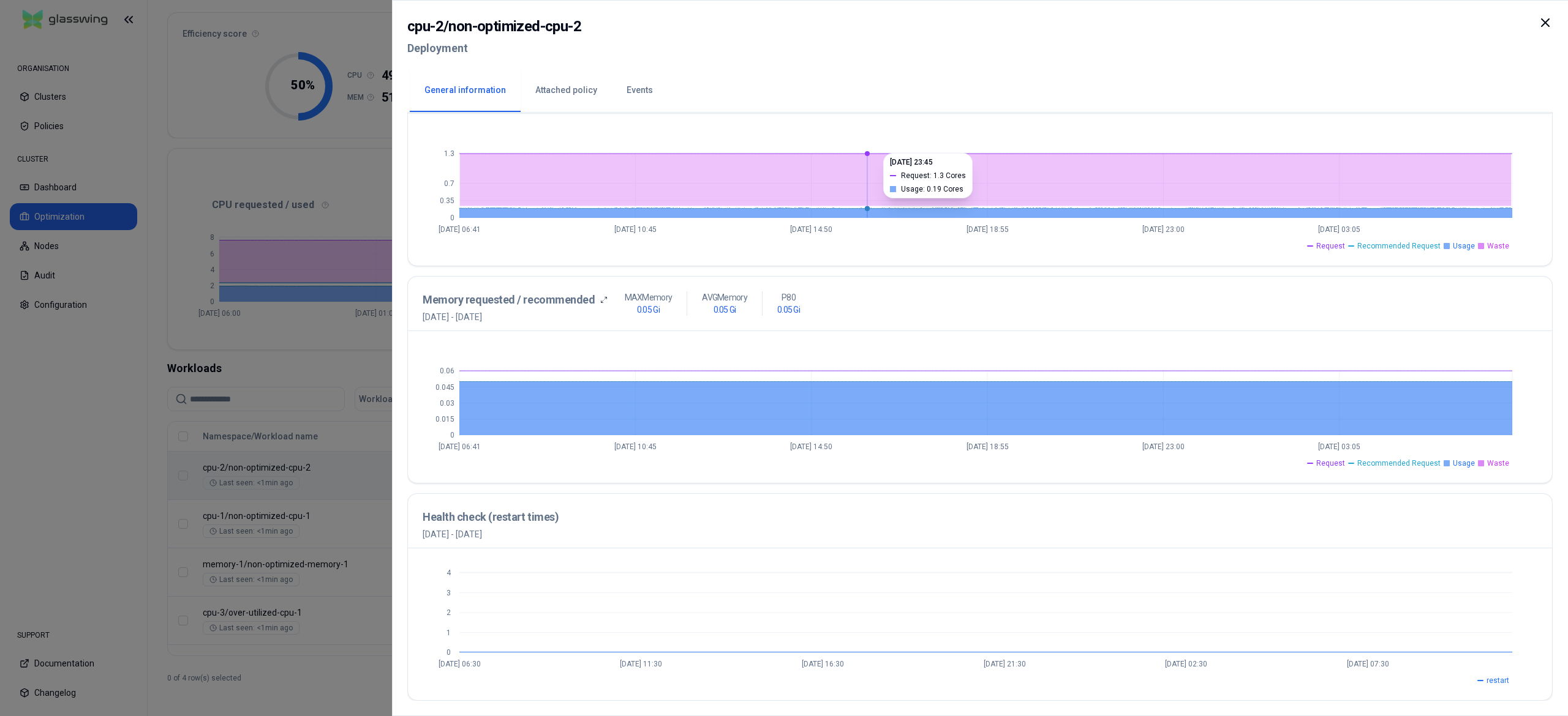
click at [292, 675] on div at bounding box center [784, 358] width 1568 height 716
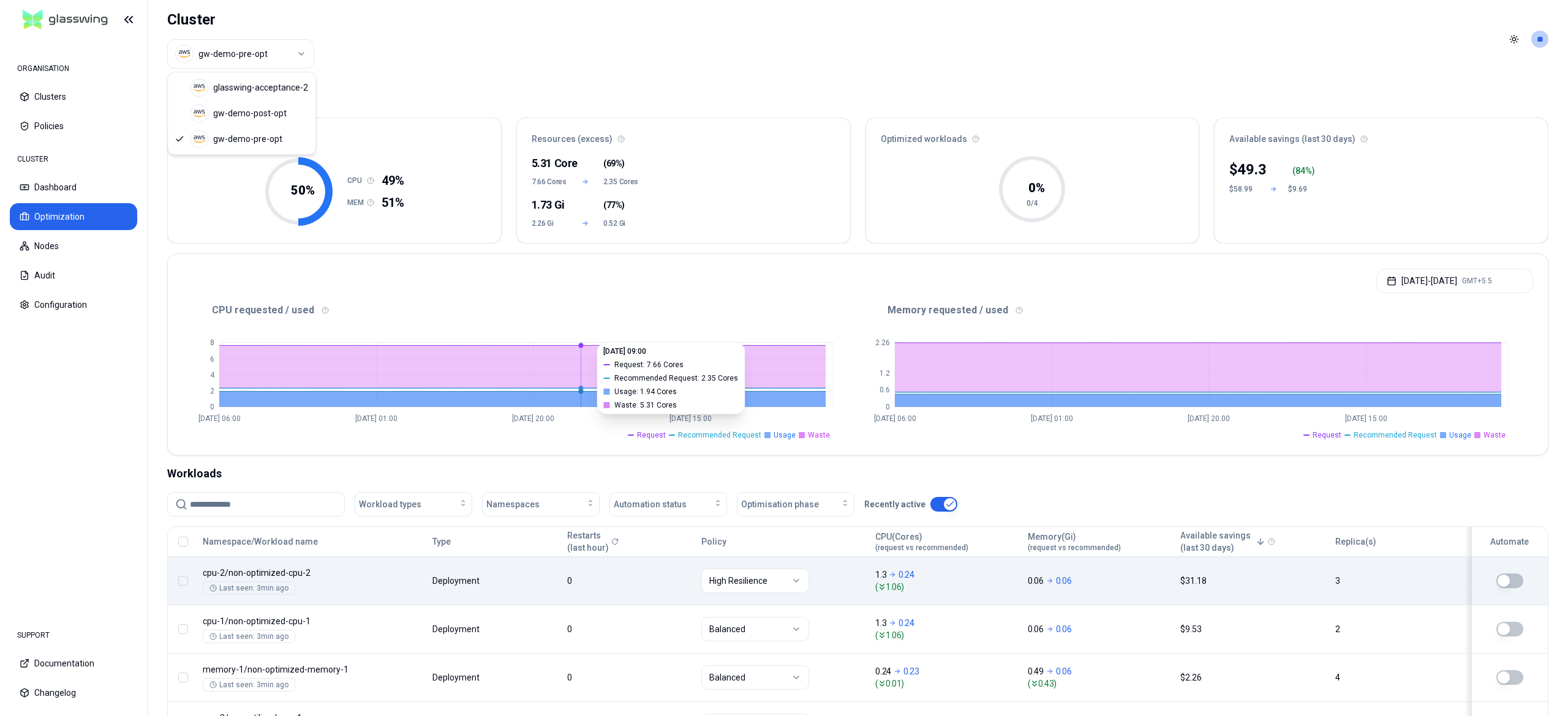
click at [243, 63] on html "ORGANISATION Clusters Policies CLUSTER Dashboard Optimization Nodes Audit Confi…" at bounding box center [784, 358] width 1568 height 716
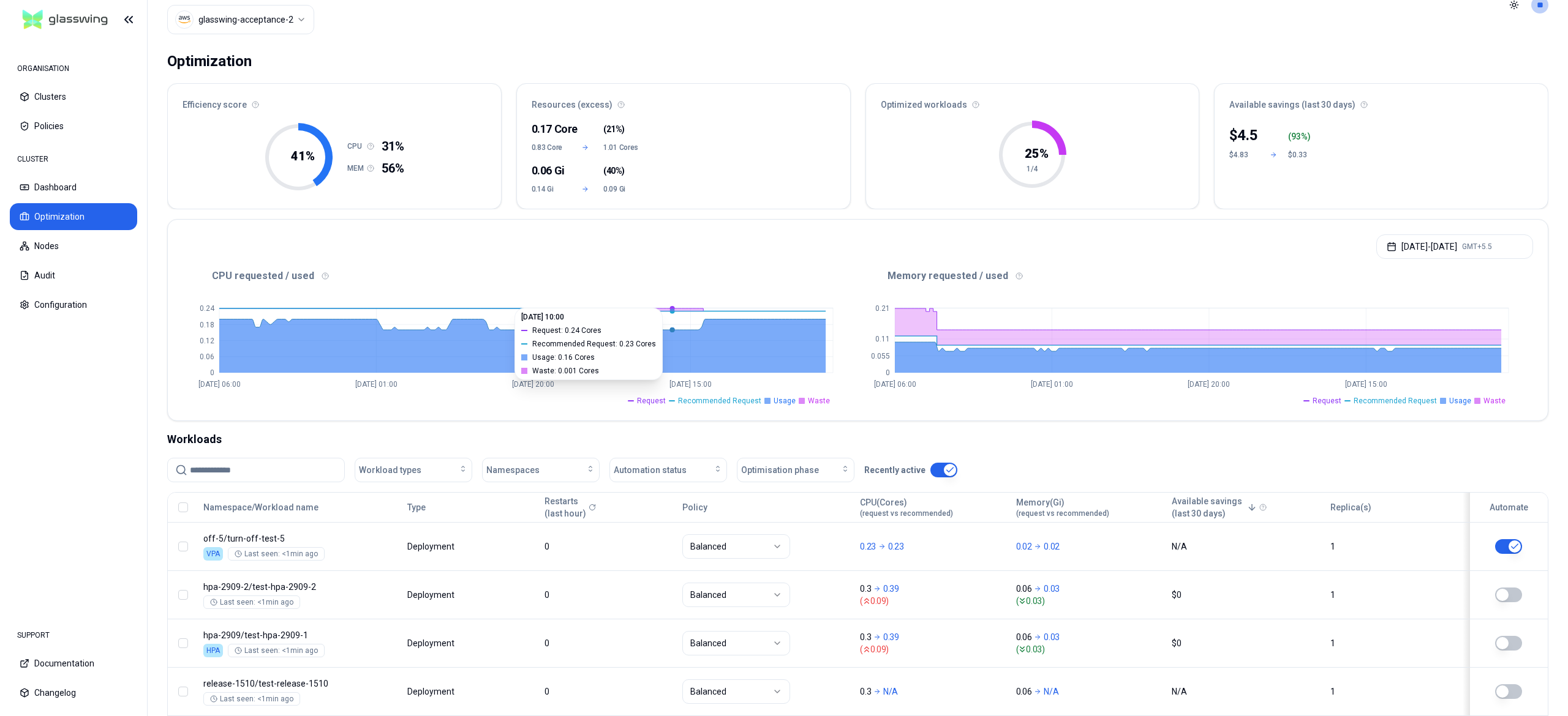
scroll to position [110, 0]
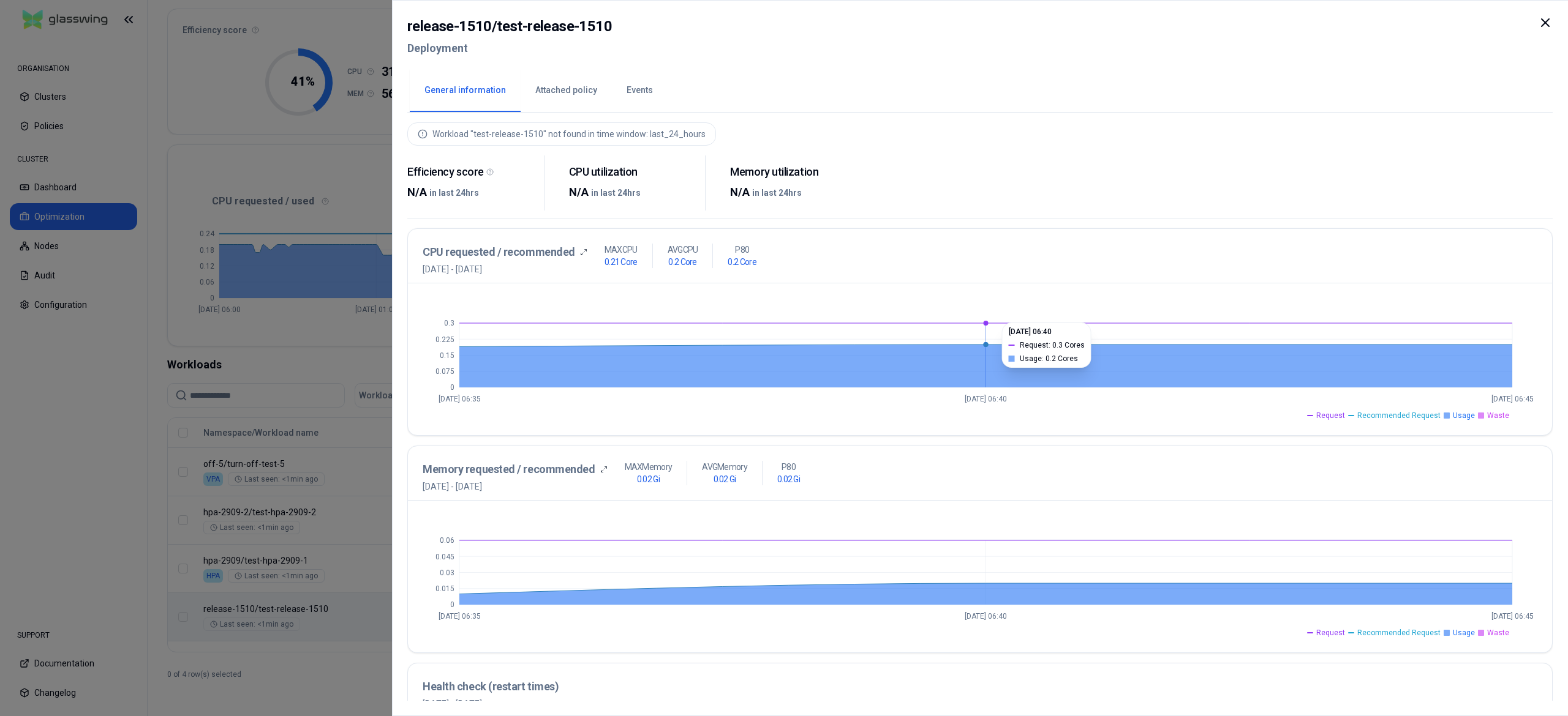
scroll to position [186, 0]
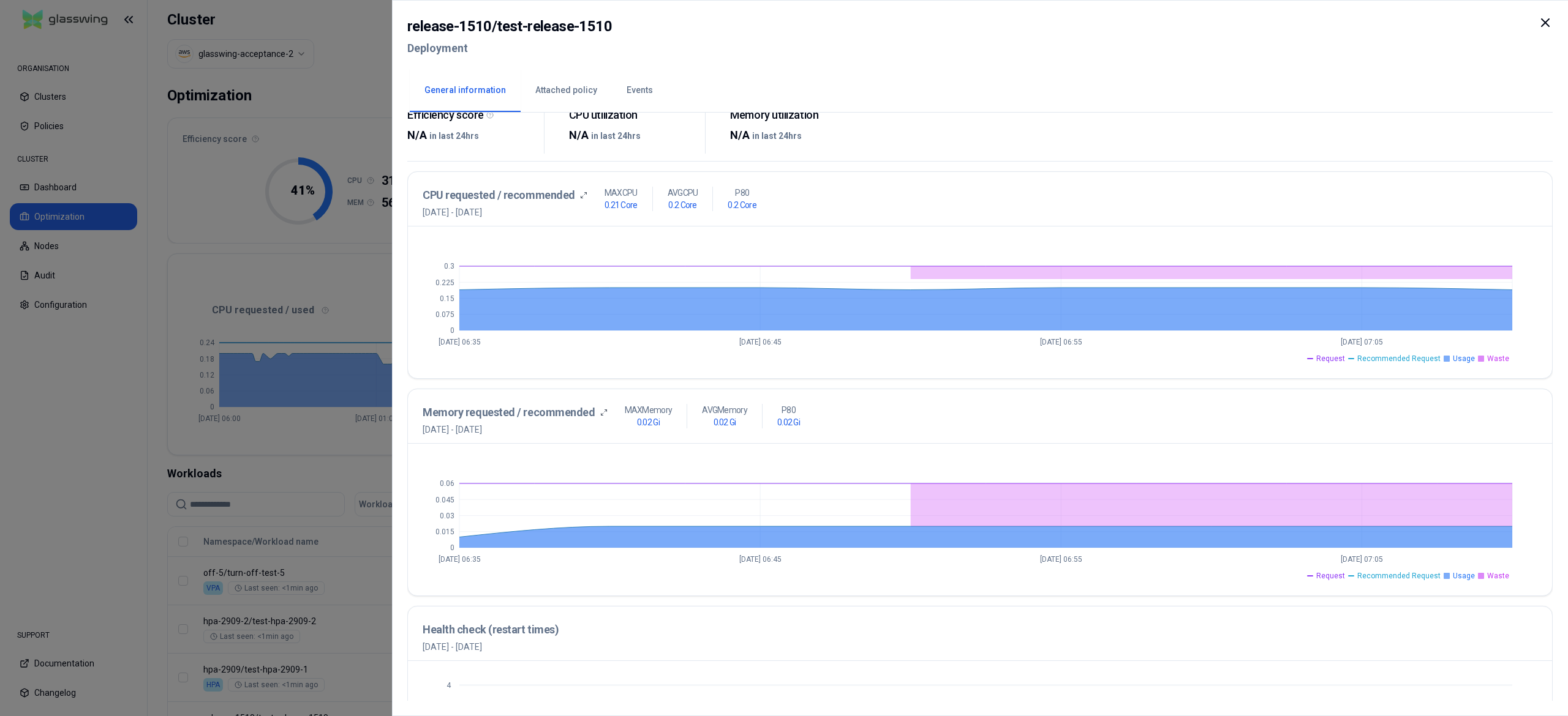
scroll to position [185, 0]
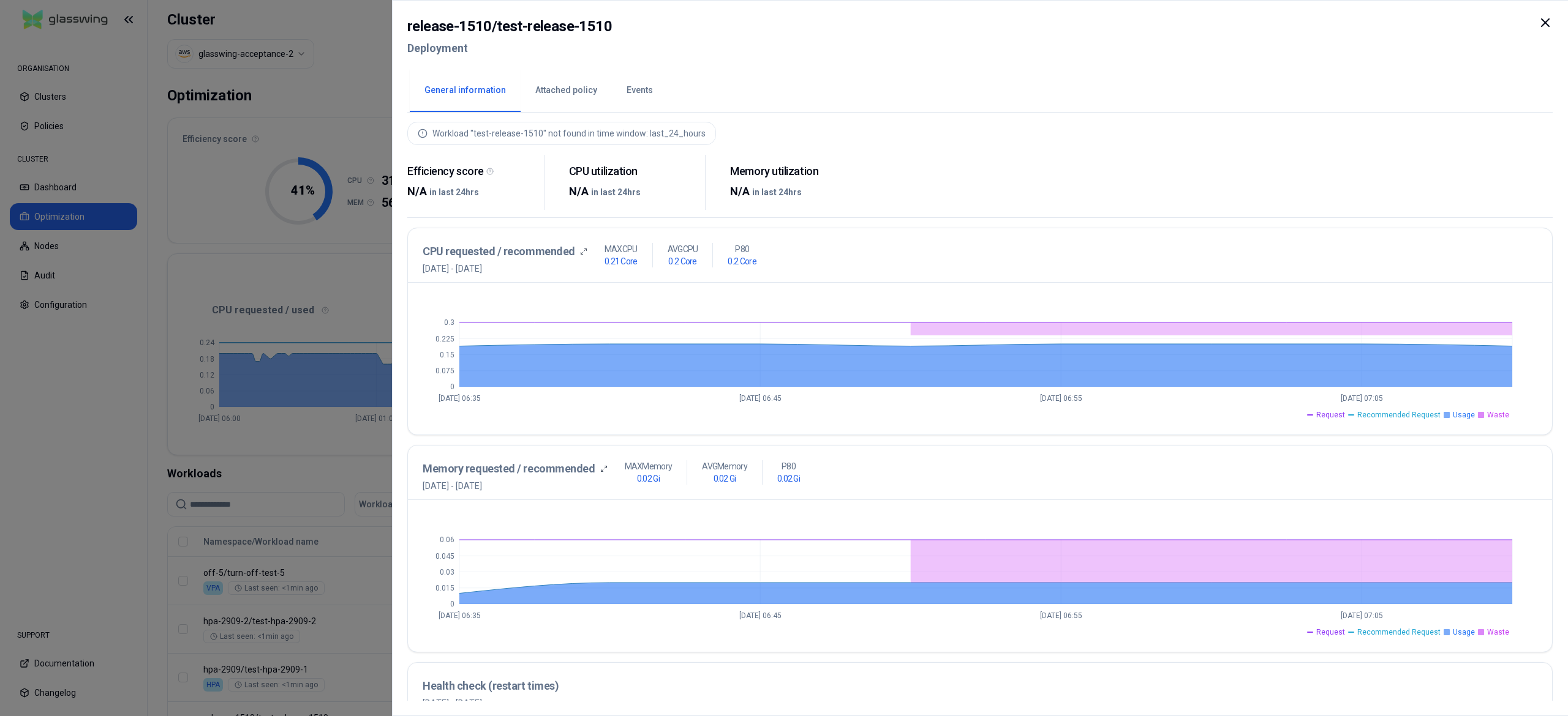
click at [119, 414] on div at bounding box center [784, 358] width 1568 height 716
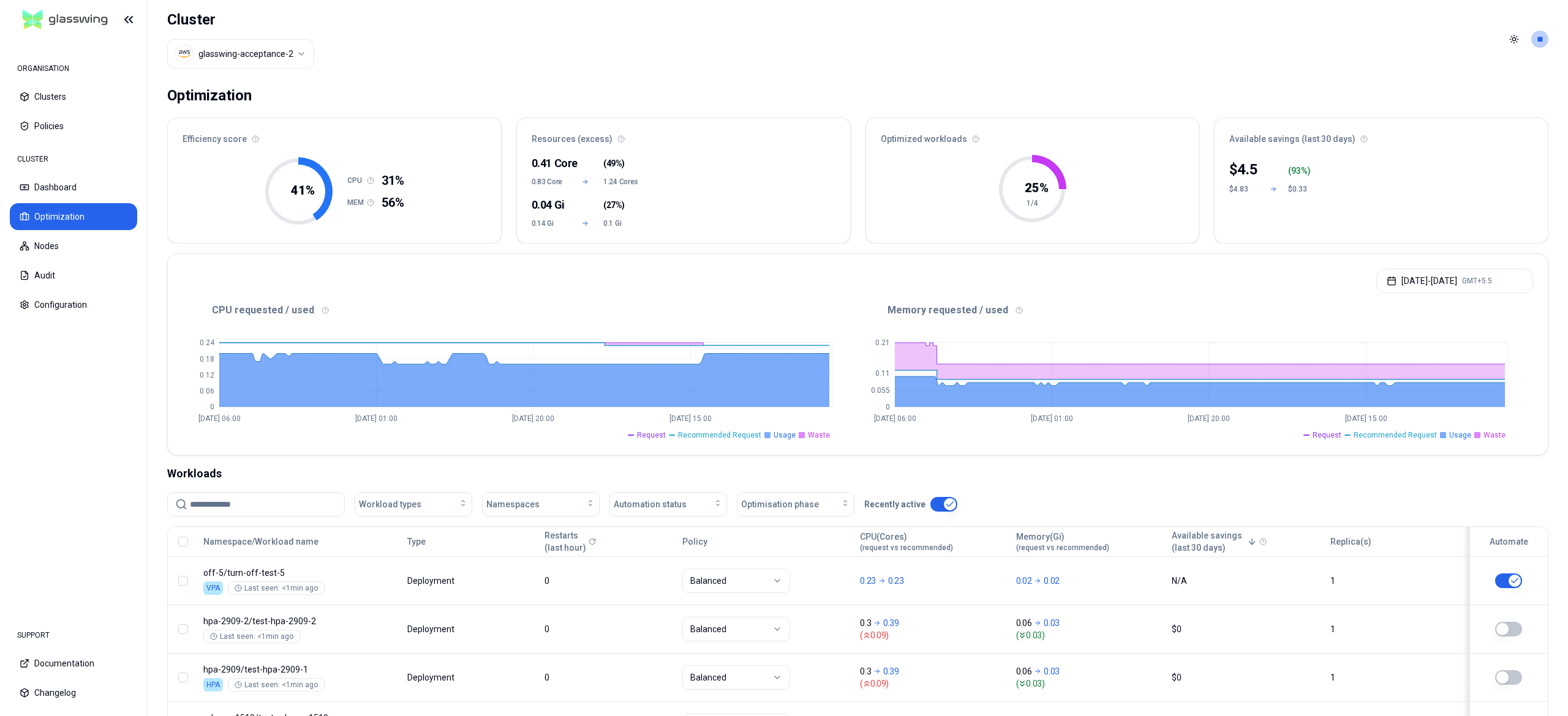
scroll to position [110, 0]
